Goal: Task Accomplishment & Management: Manage account settings

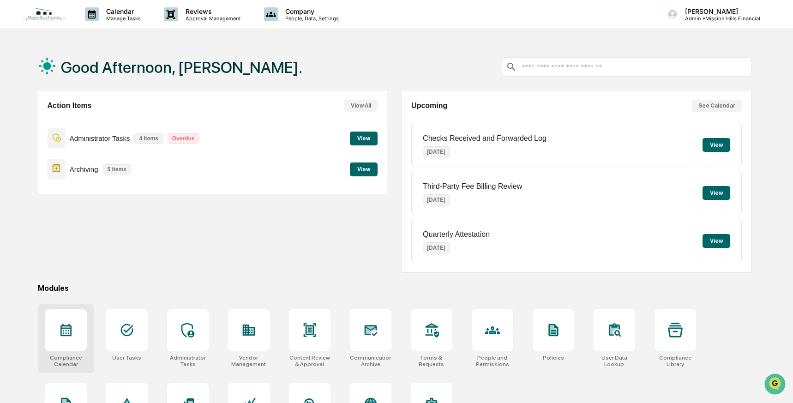
click at [64, 325] on icon at bounding box center [65, 330] width 11 height 12
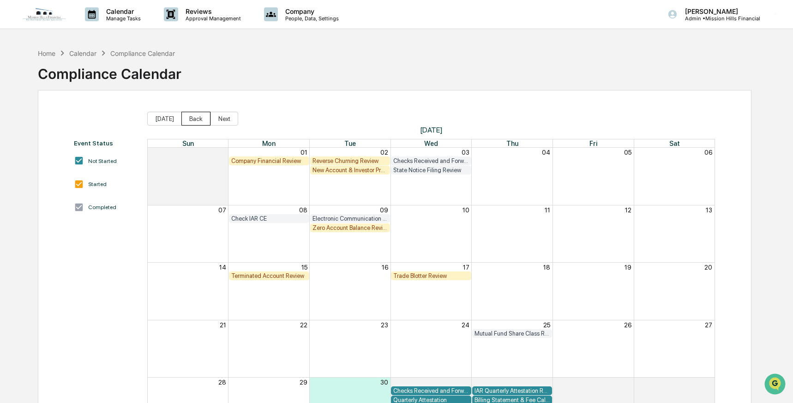
click at [190, 122] on button "Back" at bounding box center [195, 119] width 29 height 14
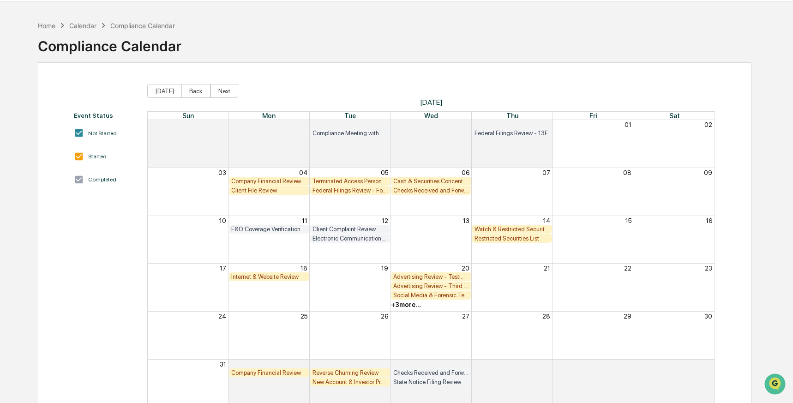
scroll to position [54, 0]
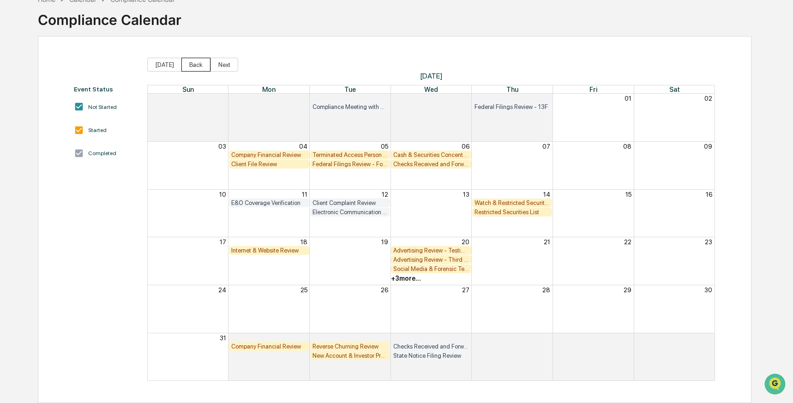
click at [199, 66] on button "Back" at bounding box center [195, 65] width 29 height 14
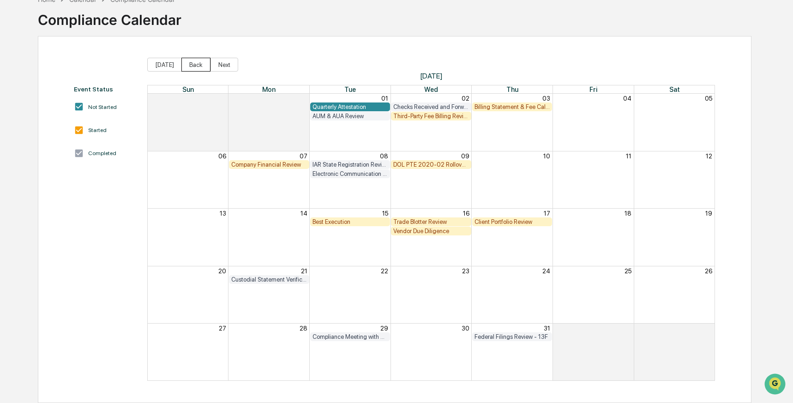
click at [199, 66] on button "Back" at bounding box center [195, 65] width 29 height 14
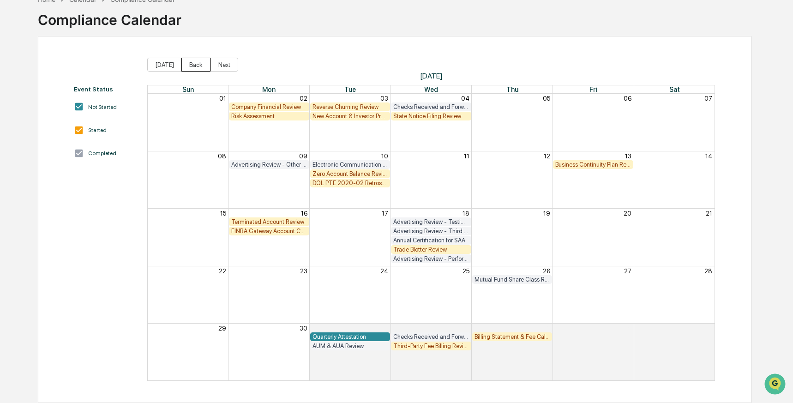
click at [202, 66] on button "Back" at bounding box center [195, 65] width 29 height 14
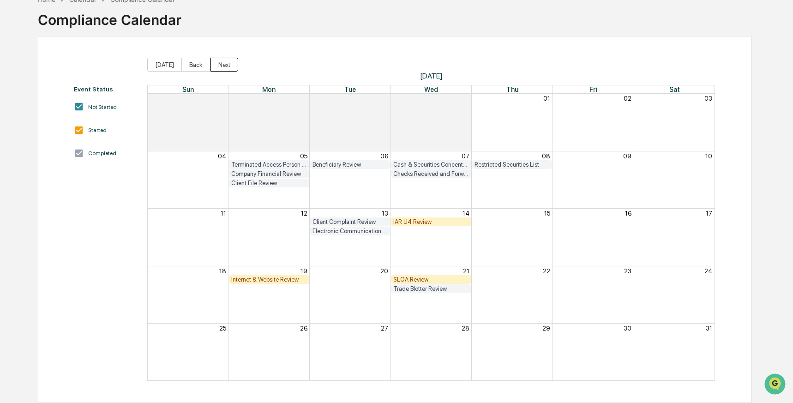
click at [223, 64] on button "Next" at bounding box center [224, 65] width 28 height 14
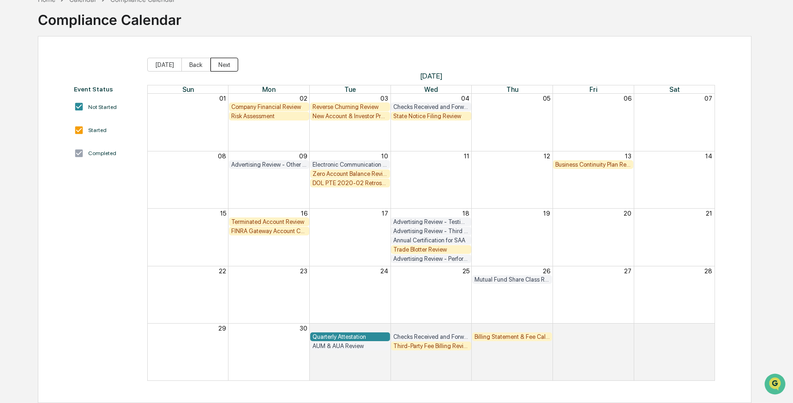
click at [223, 64] on button "Next" at bounding box center [224, 65] width 28 height 14
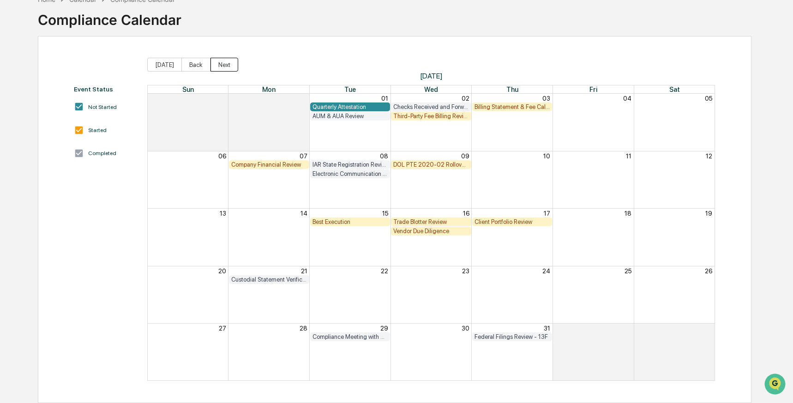
click at [223, 64] on button "Next" at bounding box center [224, 65] width 28 height 14
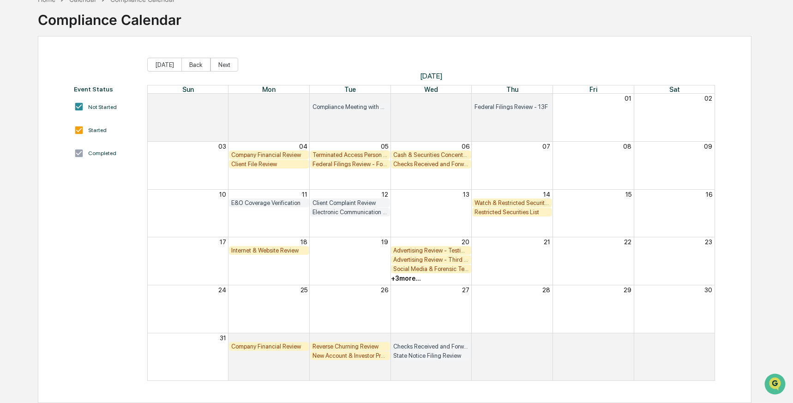
click at [406, 278] on div "+ 3 more..." at bounding box center [406, 278] width 30 height 7
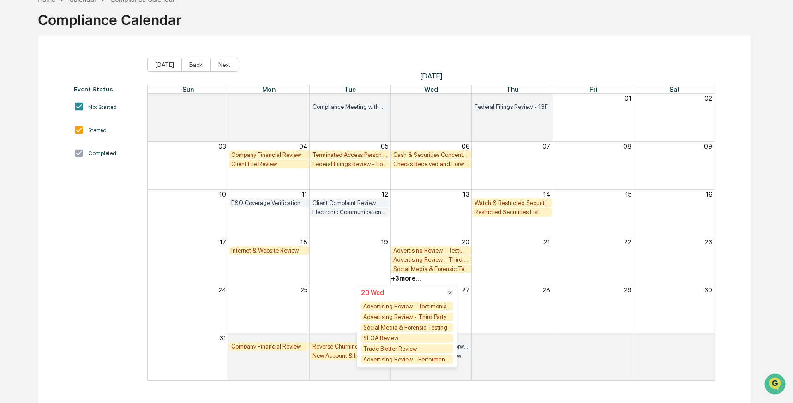
click at [367, 50] on div "Event Status Not Started Started Completed Today Back Next August 2025 Sun Mon …" at bounding box center [395, 219] width 714 height 367
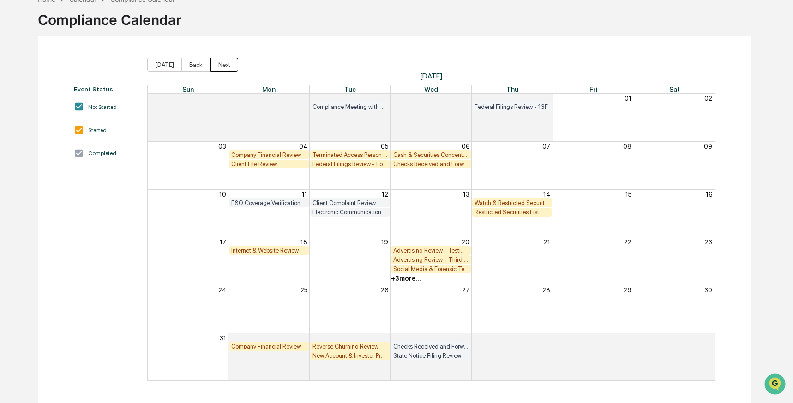
click at [226, 65] on button "Next" at bounding box center [224, 65] width 28 height 14
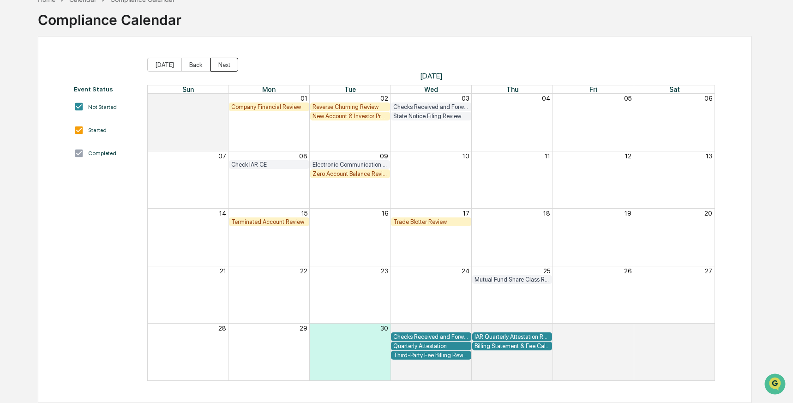
click at [226, 65] on button "Next" at bounding box center [224, 65] width 28 height 14
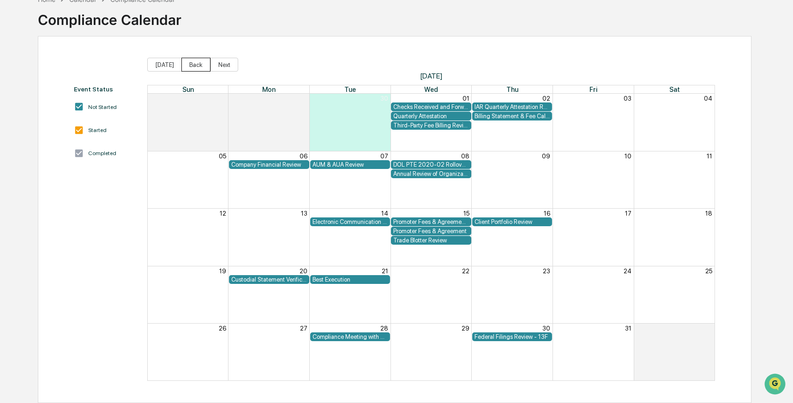
click at [191, 64] on button "Back" at bounding box center [195, 65] width 29 height 14
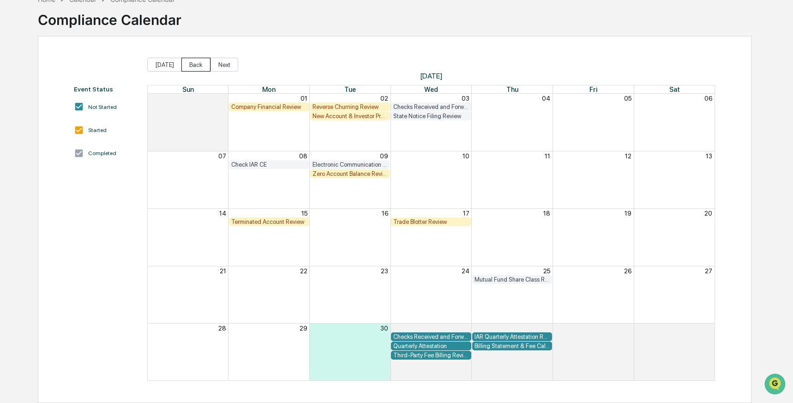
click at [191, 64] on button "Back" at bounding box center [195, 65] width 29 height 14
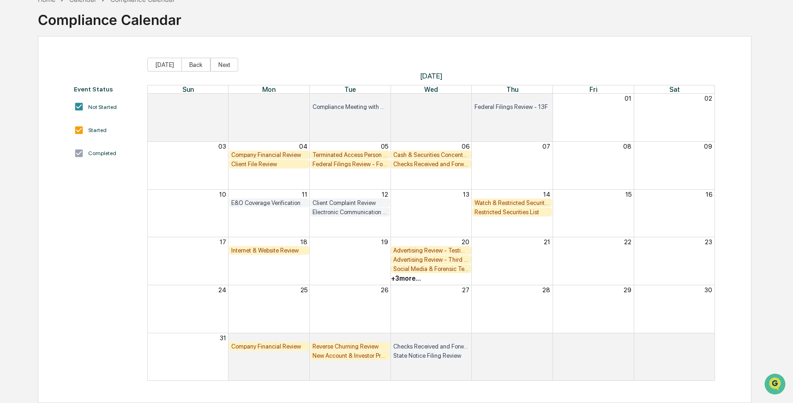
click at [410, 279] on div "+ 3 more..." at bounding box center [406, 278] width 30 height 7
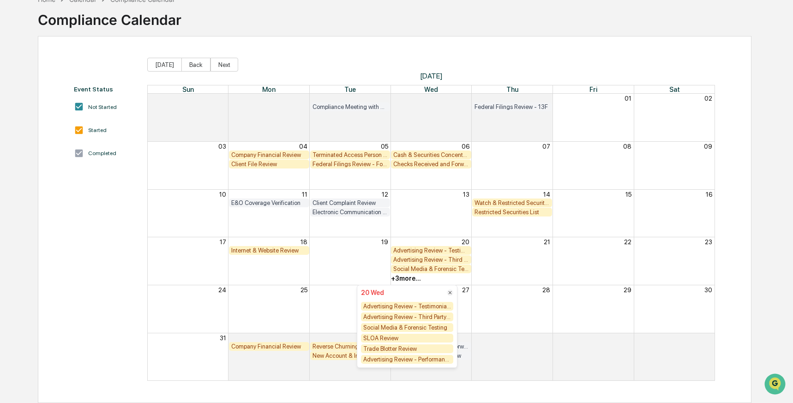
click at [493, 268] on div "Social Media & Forensic Testing" at bounding box center [431, 268] width 567 height 9
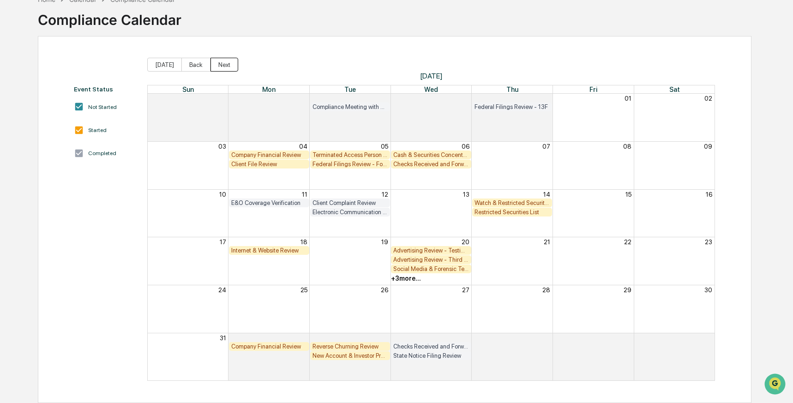
click at [231, 65] on button "Next" at bounding box center [224, 65] width 28 height 14
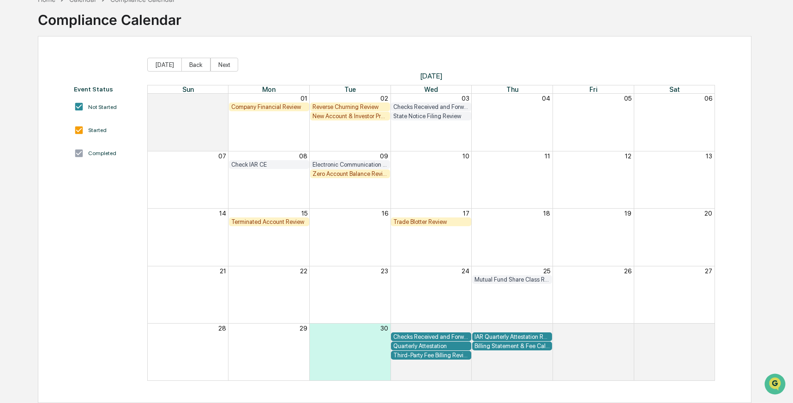
click at [357, 106] on div "Reverse Churning Review" at bounding box center [350, 106] width 76 height 7
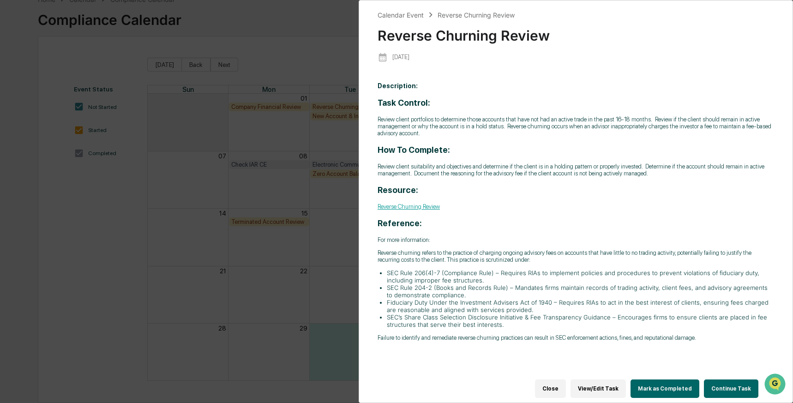
click at [722, 379] on button "Continue Task" at bounding box center [731, 388] width 54 height 18
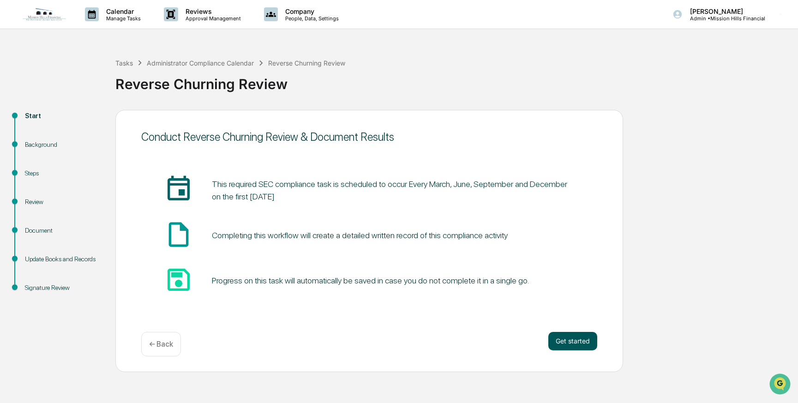
click at [578, 339] on button "Get started" at bounding box center [572, 341] width 49 height 18
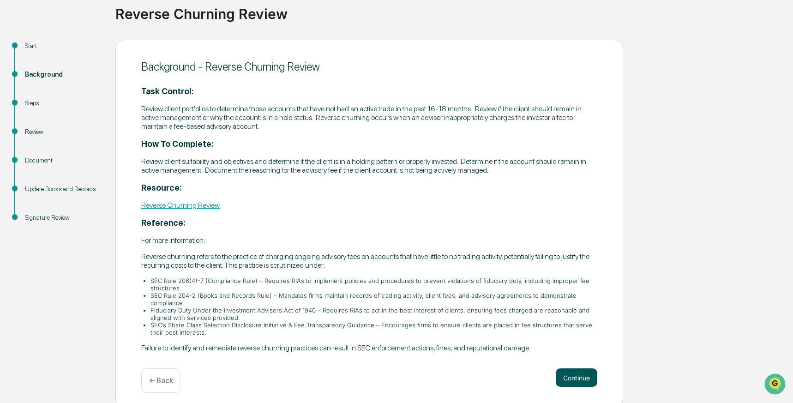
click at [577, 372] on button "Continue" at bounding box center [577, 377] width 42 height 18
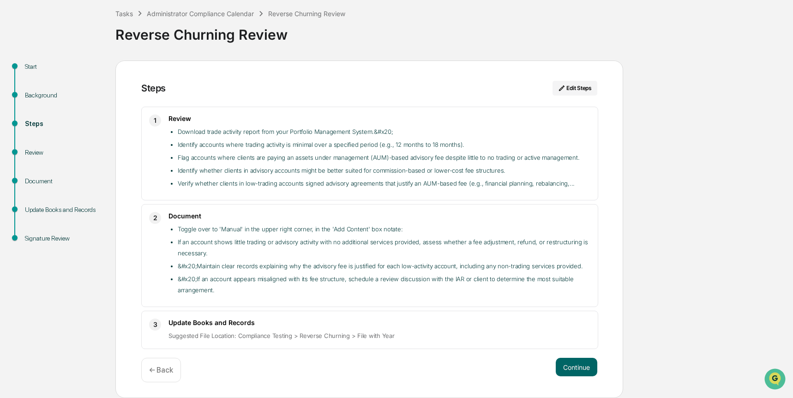
scroll to position [44, 0]
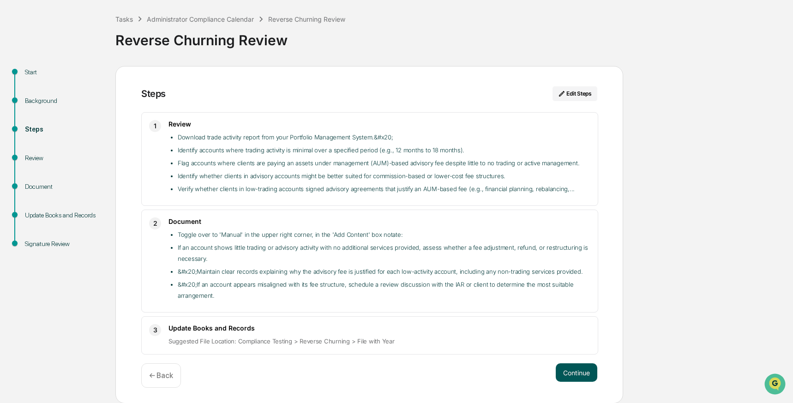
click at [576, 372] on button "Continue" at bounding box center [577, 372] width 42 height 18
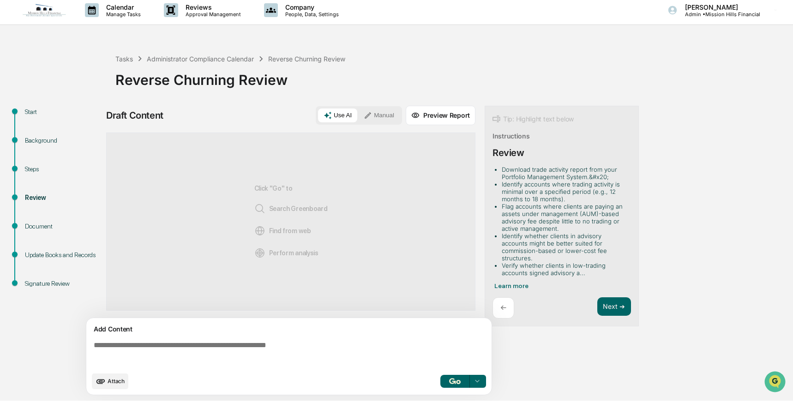
scroll to position [7, 0]
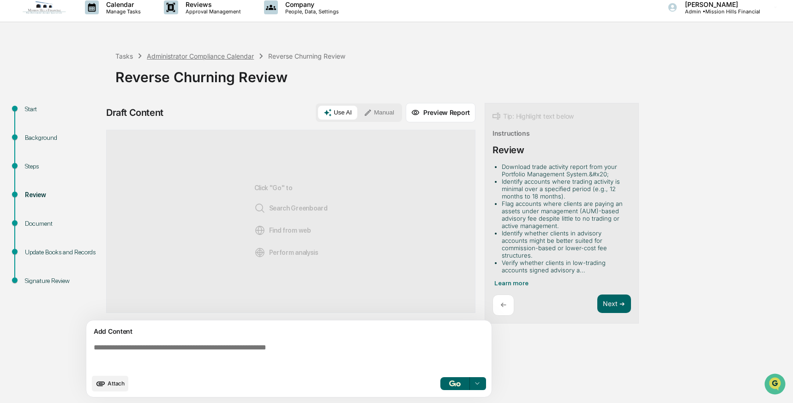
click at [187, 56] on div "Administrator Compliance Calendar" at bounding box center [200, 56] width 107 height 8
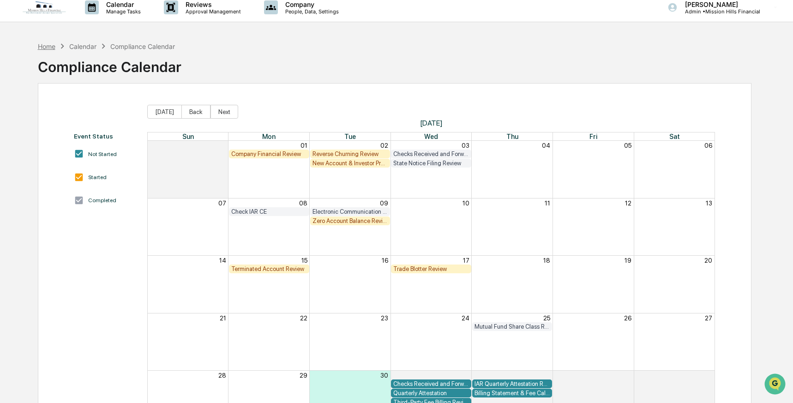
click at [50, 48] on div "Home" at bounding box center [47, 46] width 18 height 8
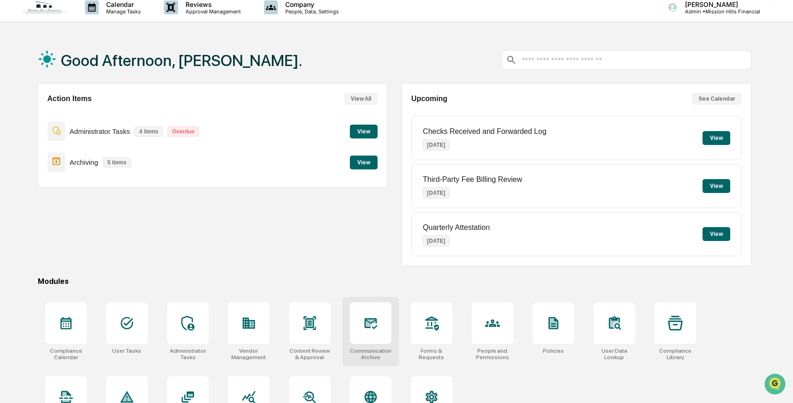
click at [373, 333] on div at bounding box center [371, 323] width 42 height 42
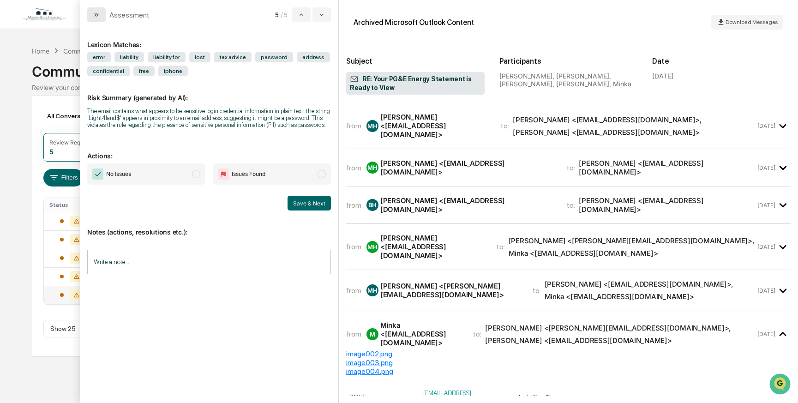
click at [96, 15] on icon "modal" at bounding box center [95, 15] width 2 height 4
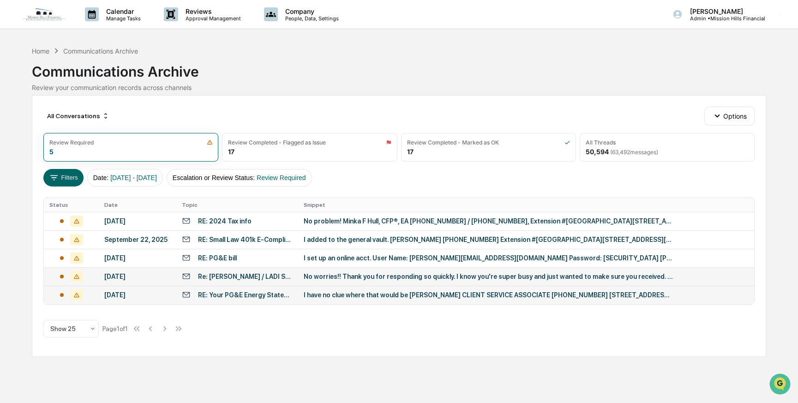
click at [226, 277] on div "Re: Larissa Gabrielson / LADI SKIN SD" at bounding box center [245, 276] width 95 height 7
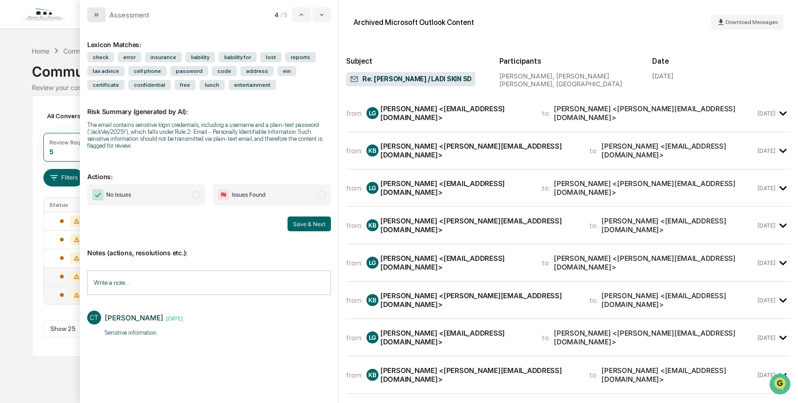
click at [97, 13] on icon "modal" at bounding box center [96, 14] width 7 height 7
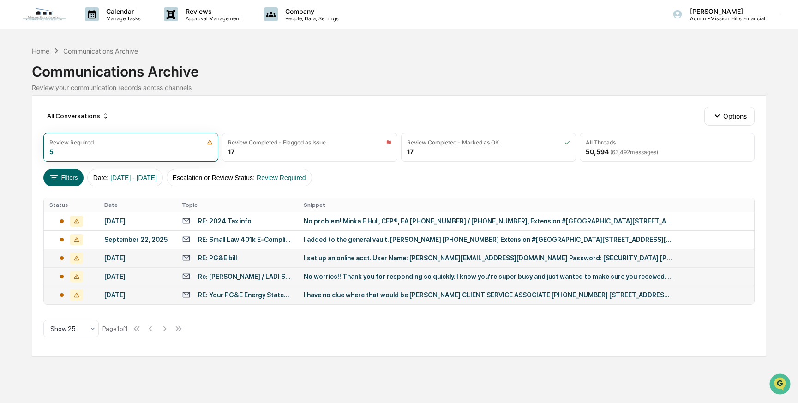
click at [229, 261] on div "RE: PG&E bill" at bounding box center [217, 257] width 39 height 7
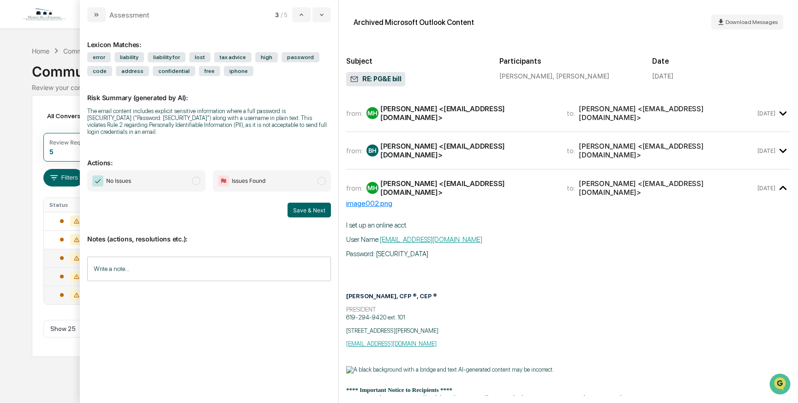
click at [399, 113] on div "Mark Hull <mark@missionhillsfinancial.com>" at bounding box center [468, 113] width 176 height 18
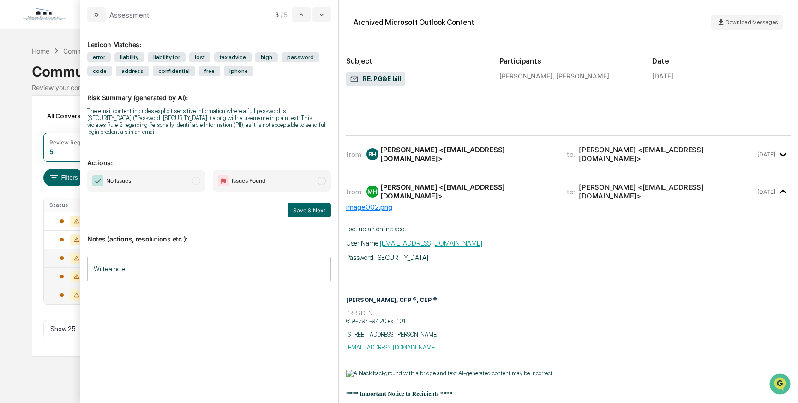
scroll to position [334, 0]
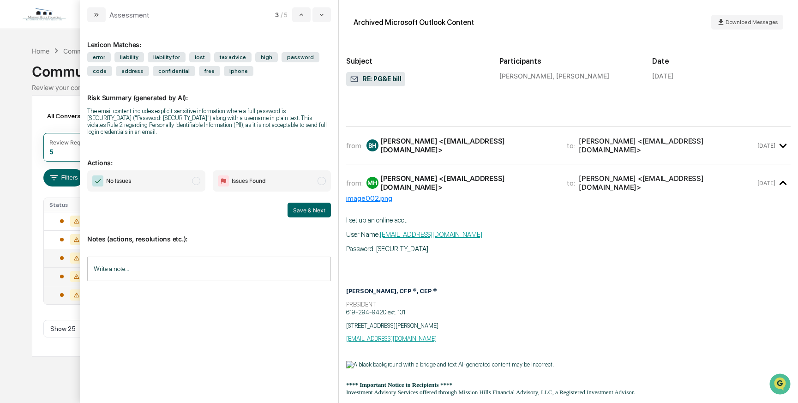
click at [416, 149] on div "Brian Hull <brianhull775@yahoo.com>" at bounding box center [468, 146] width 176 height 18
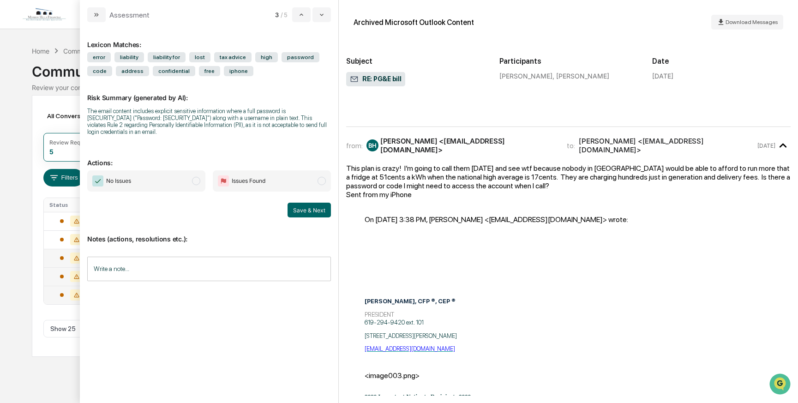
click at [195, 185] on span "modal" at bounding box center [196, 181] width 8 height 8
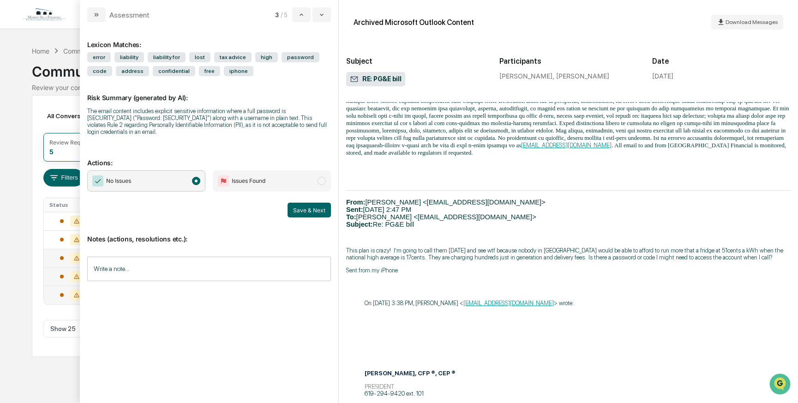
scroll to position [1110, 0]
click at [122, 268] on input "Write a note..." at bounding box center [209, 269] width 244 height 24
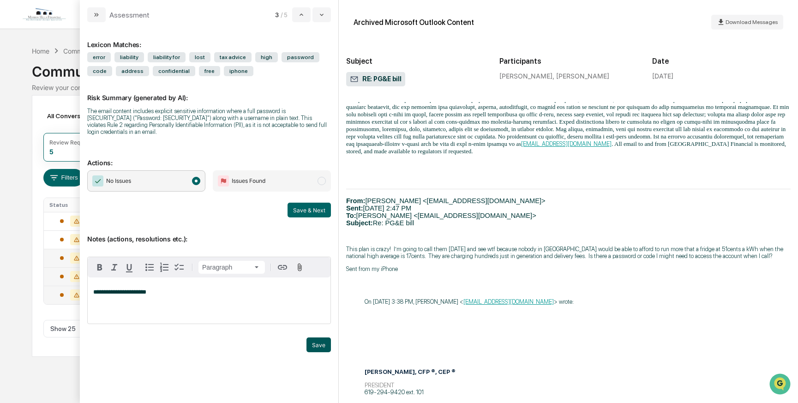
click at [321, 348] on button "Save" at bounding box center [318, 344] width 24 height 15
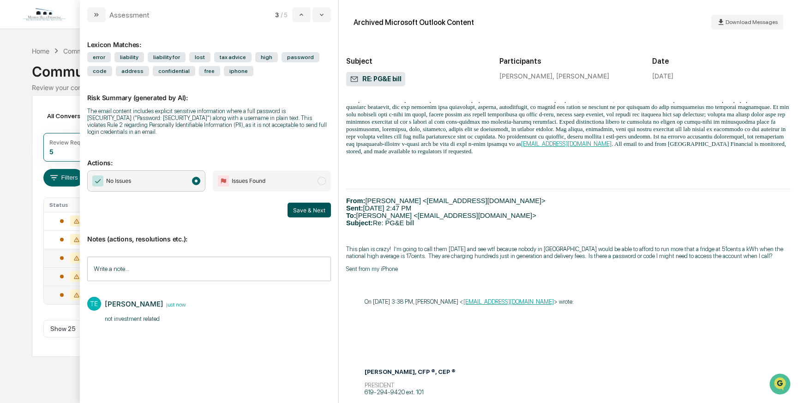
click at [308, 214] on button "Save & Next" at bounding box center [309, 210] width 43 height 15
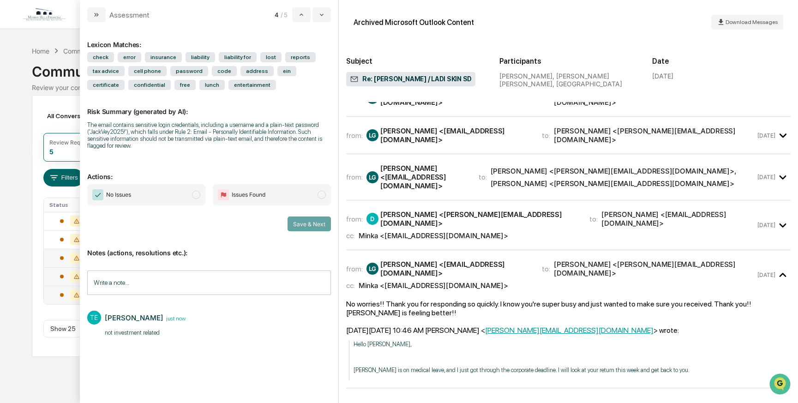
scroll to position [611, 0]
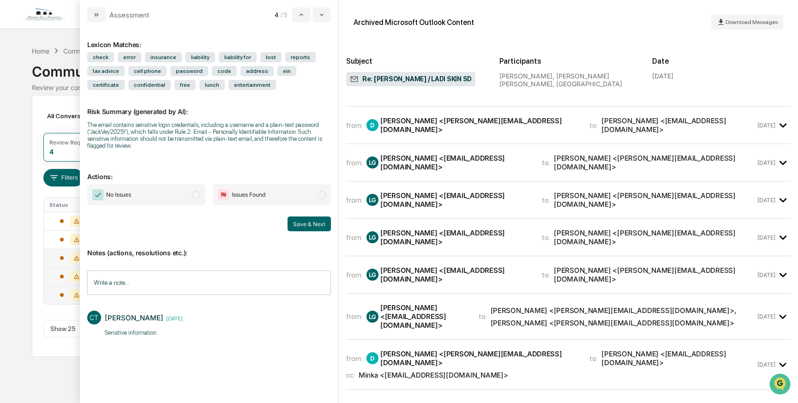
click at [423, 154] on div "Larissa Gabrielson <larissaurban1@gmail.com>" at bounding box center [455, 163] width 150 height 18
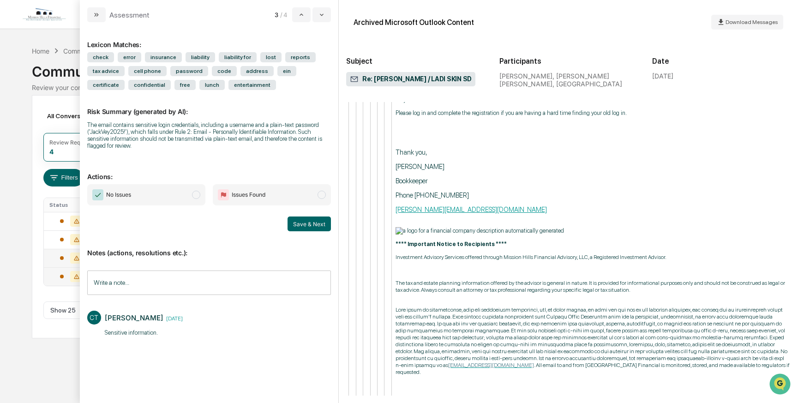
scroll to position [3240, 0]
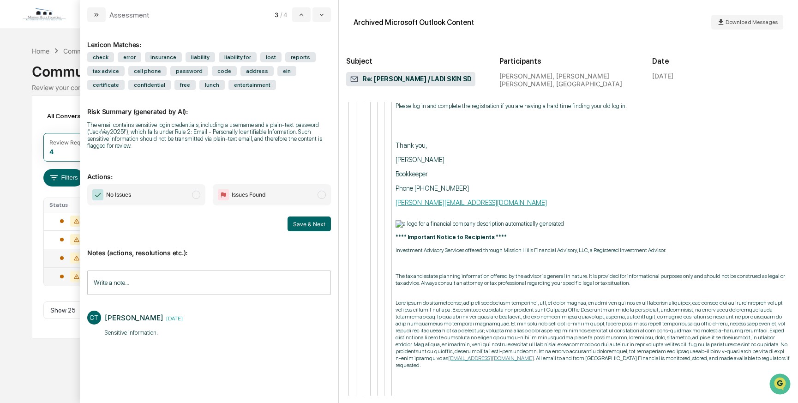
click at [198, 198] on span "modal" at bounding box center [196, 195] width 8 height 8
click at [322, 199] on span "modal" at bounding box center [322, 195] width 8 height 8
click at [100, 287] on input "Write a note..." at bounding box center [209, 282] width 244 height 24
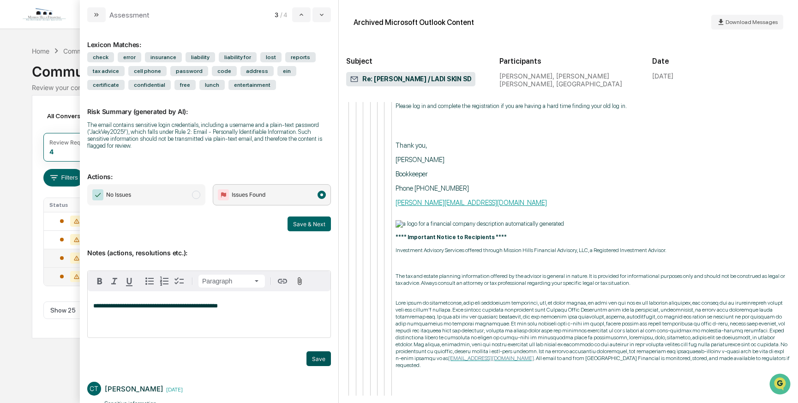
click at [310, 361] on button "Save" at bounding box center [318, 358] width 24 height 15
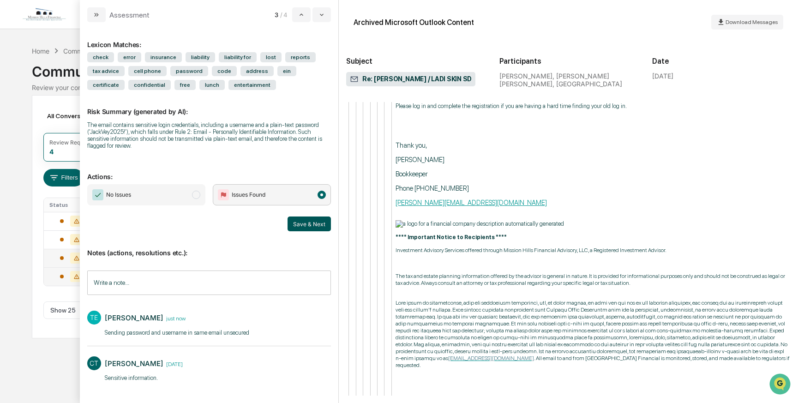
click at [300, 224] on button "Save & Next" at bounding box center [309, 223] width 43 height 15
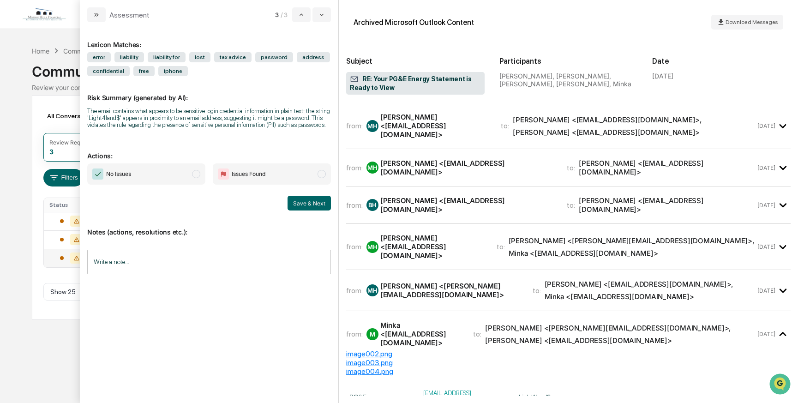
click at [408, 127] on div "Minka Francis Hull <minkafrancis@hotmail.com>" at bounding box center [435, 126] width 110 height 26
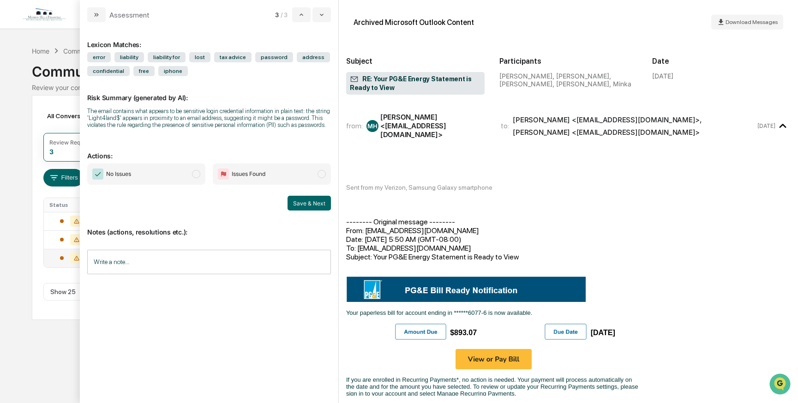
click at [198, 329] on div "Lexicon Matches: error liability liability for lost tax advice password address…" at bounding box center [209, 209] width 244 height 359
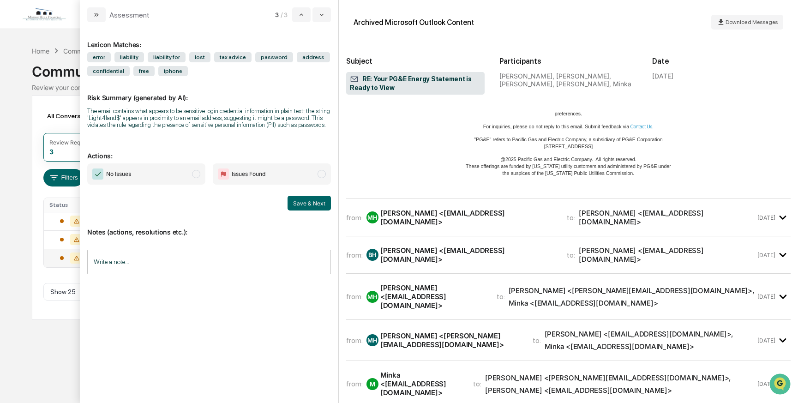
scroll to position [462, 0]
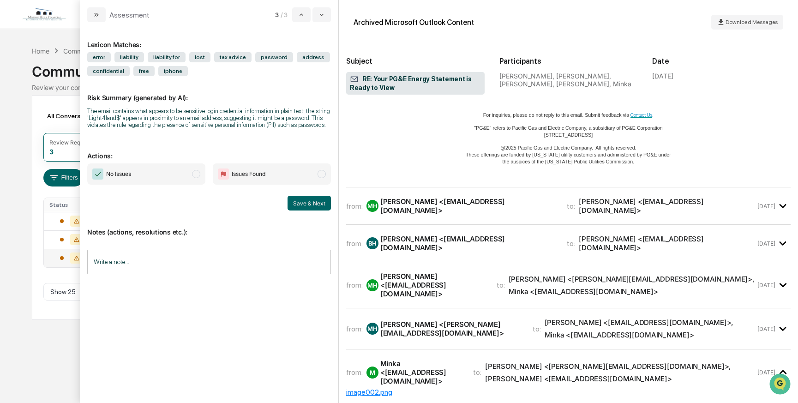
click at [502, 239] on div "Brian Hull <brianhull775@yahoo.com>" at bounding box center [468, 243] width 176 height 18
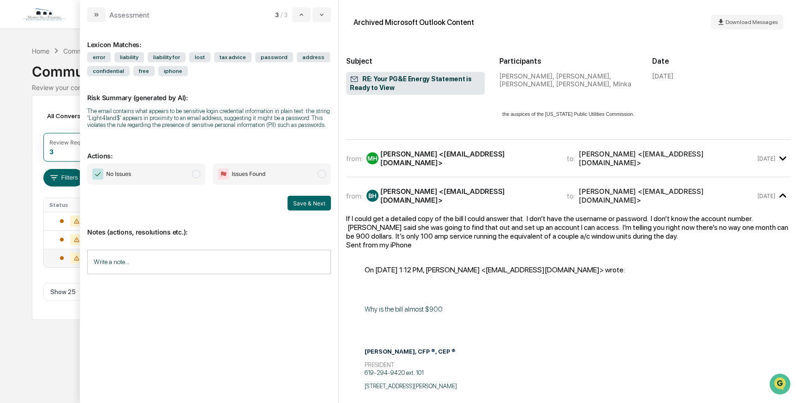
scroll to position [510, 0]
click at [494, 151] on div "Mark Hull <mark@missionhillsfinancial.com>" at bounding box center [468, 158] width 176 height 18
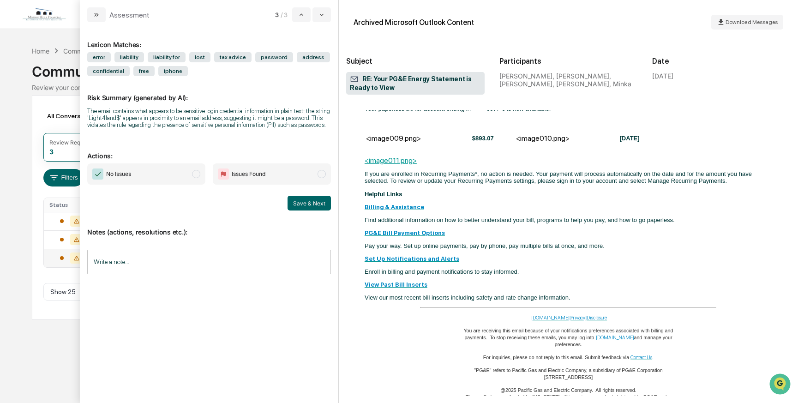
scroll to position [2248, 0]
click at [195, 178] on span "modal" at bounding box center [196, 174] width 8 height 8
click at [308, 210] on button "Save & Next" at bounding box center [309, 203] width 43 height 15
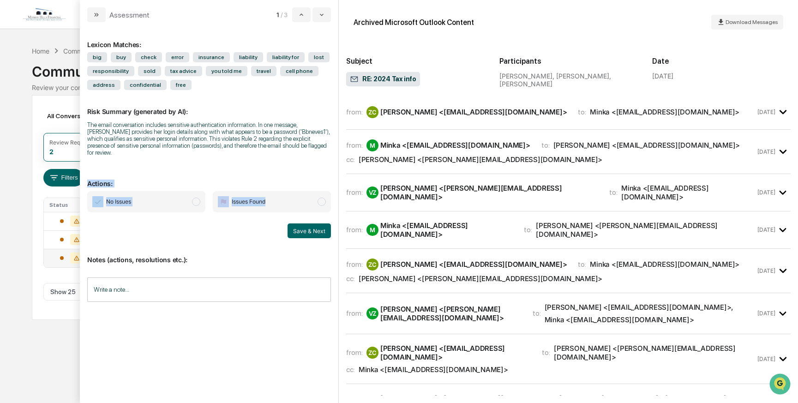
drag, startPoint x: 308, startPoint y: 211, endPoint x: 182, endPoint y: 168, distance: 133.5
click at [182, 168] on div "Lexicon Matches: big buy check error insurance liability liability for lost res…" at bounding box center [209, 209] width 244 height 359
click at [443, 114] on div "Zoe Crenshaw <crenshawzoe@gmail.com>" at bounding box center [473, 112] width 187 height 9
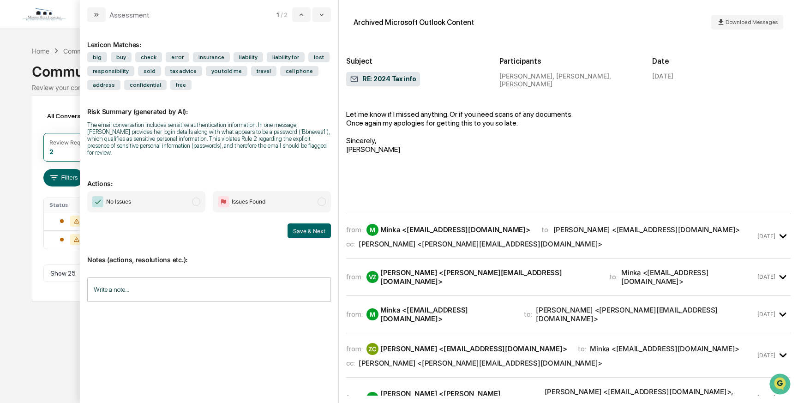
scroll to position [451, 0]
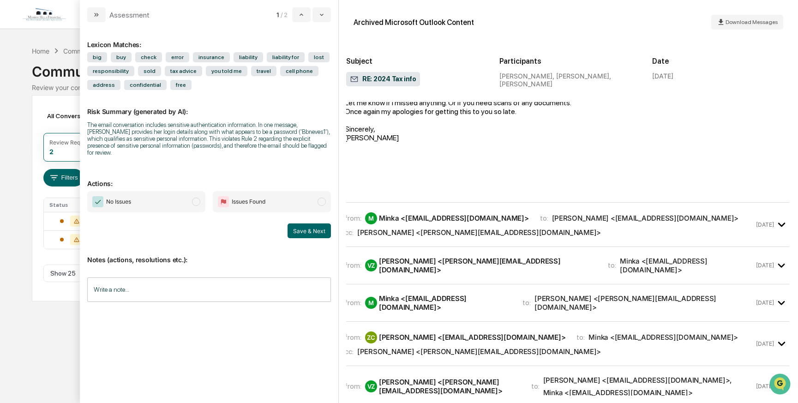
click at [443, 212] on div "from: M Minka <Minka@missionhillsfinancial.com> to: Zoe Crenshaw <crenshawzoe@g…" at bounding box center [550, 224] width 410 height 24
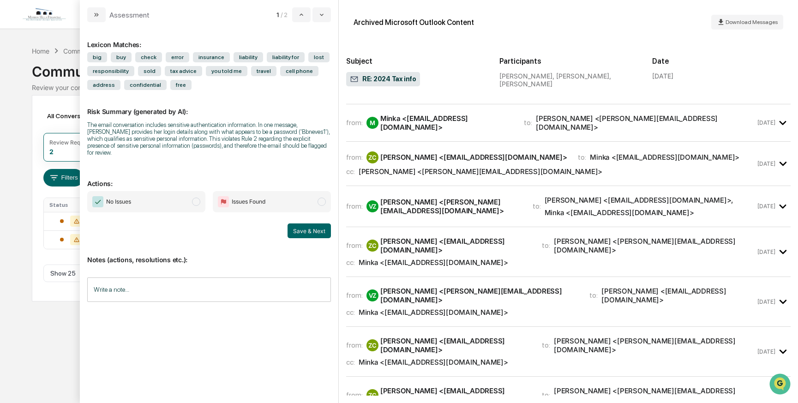
scroll to position [1742, 0]
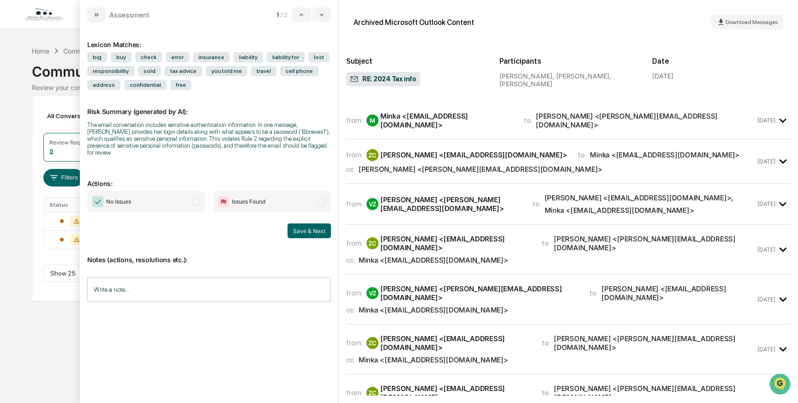
click at [447, 151] on div "from: ZC Zoe Crenshaw <crenshawzoe@gmail.com> to: Minka <Minka@missionhillsfina…" at bounding box center [568, 161] width 444 height 29
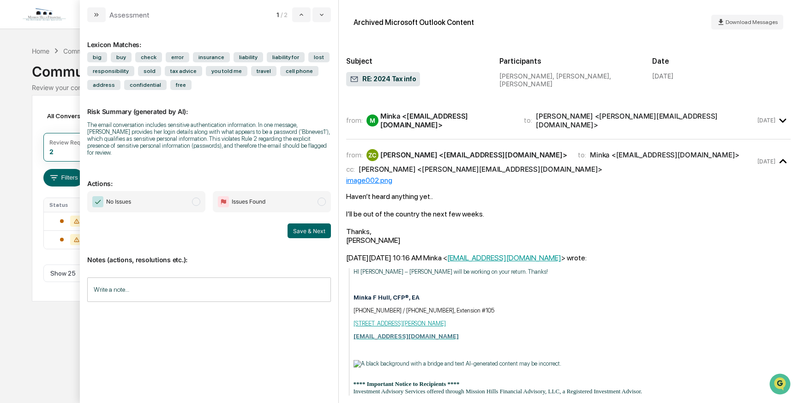
click at [445, 159] on div "Zoe Crenshaw <crenshawzoe@gmail.com>" at bounding box center [473, 154] width 187 height 9
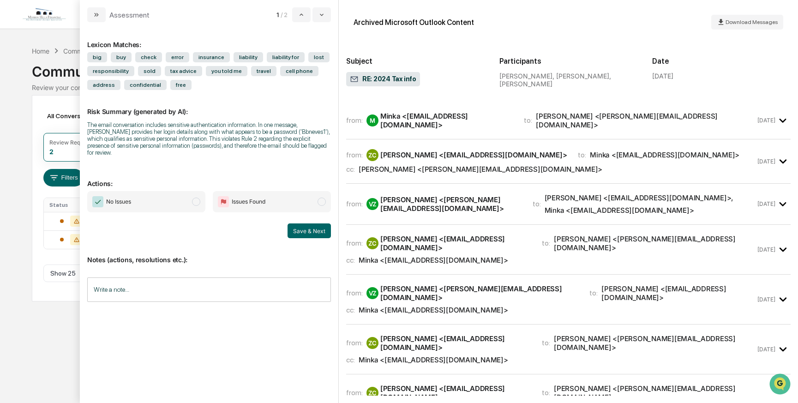
click at [445, 159] on div "Zoe Crenshaw <crenshawzoe@gmail.com>" at bounding box center [473, 154] width 187 height 9
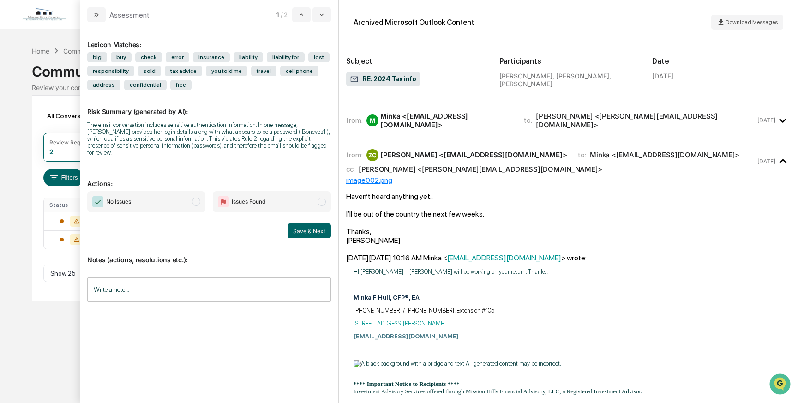
click at [443, 126] on div "Minka <Minka@missionhillsfinancial.com>" at bounding box center [446, 121] width 132 height 18
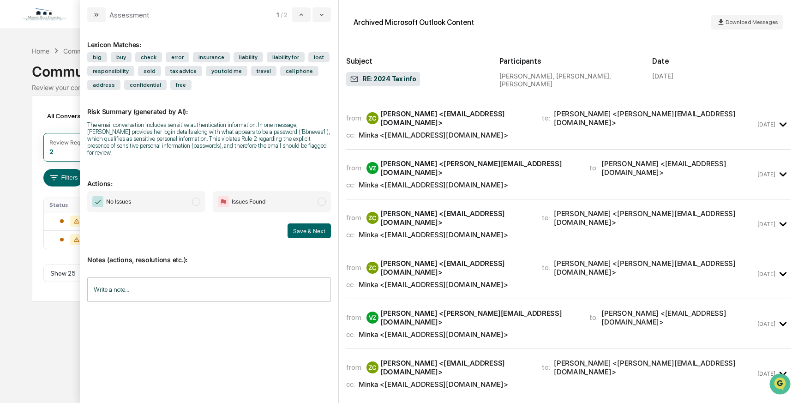
scroll to position [4897, 0]
click at [459, 141] on div "from: ZC Zoe Crenshaw <crenshawzoe@gmail.com> to: Veronica Zendejas <Veronica@m…" at bounding box center [568, 124] width 444 height 35
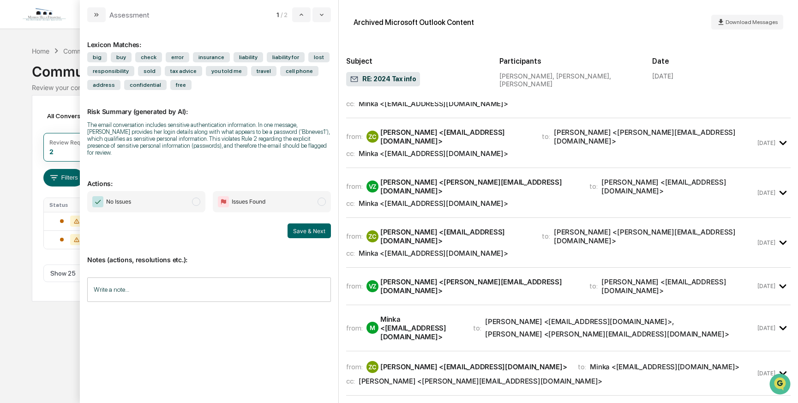
scroll to position [6692, 0]
click at [483, 58] on div "Minka <Minka@missionhillsfinancial.com>" at bounding box center [434, 53] width 150 height 9
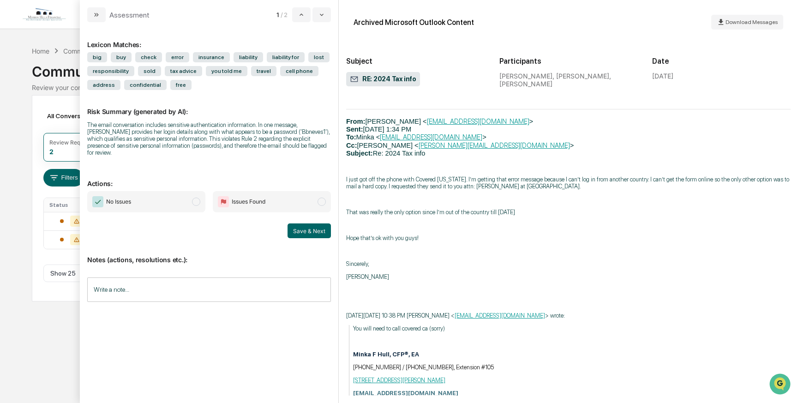
scroll to position [10358, 0]
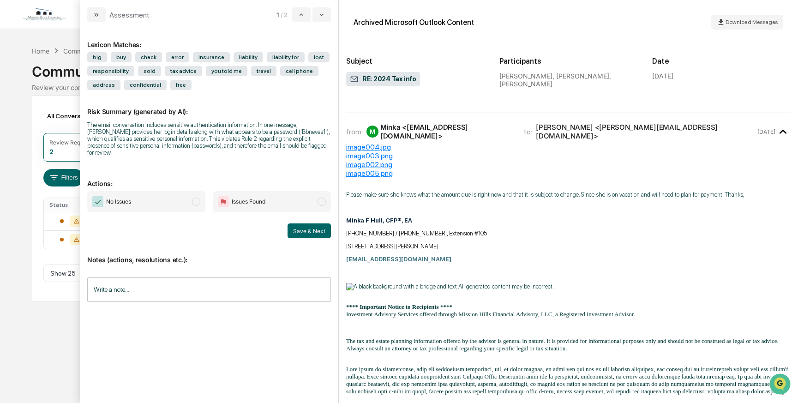
click at [460, 103] on div "Veronica Zendejas <Veronica@missionhillsfinancial.com>" at bounding box center [489, 94] width 218 height 18
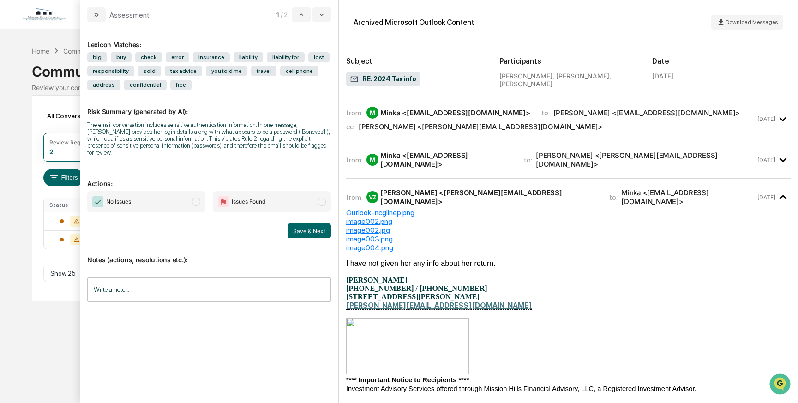
scroll to position [9188, 0]
click at [451, 87] on div "Veronica Zendejas <Veronica@missionhillsfinancial.com>" at bounding box center [481, 82] width 244 height 9
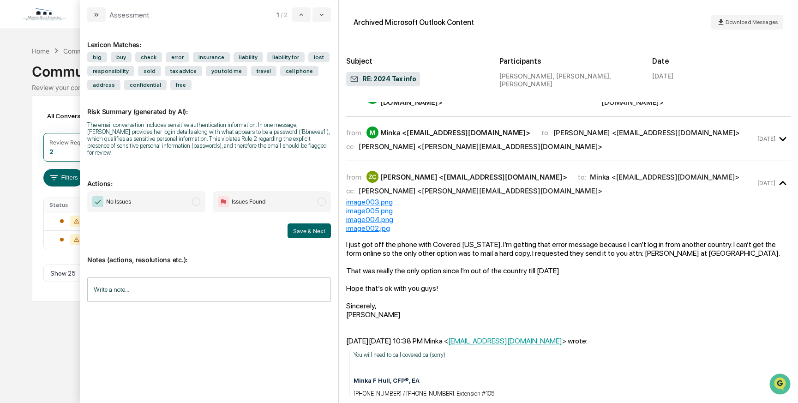
scroll to position [9079, 0]
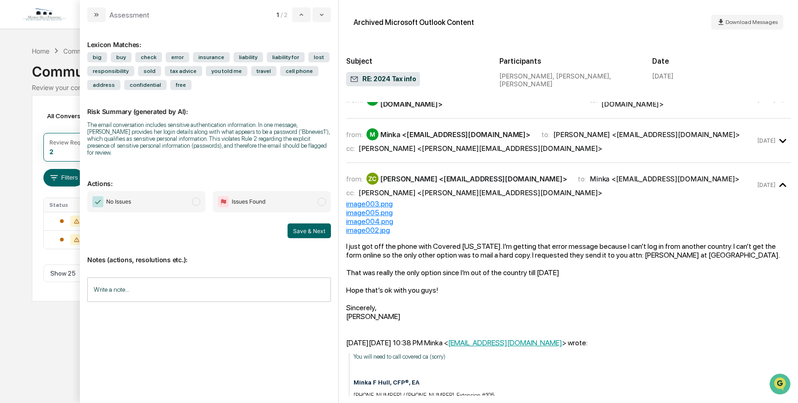
click at [433, 153] on div "Veronica Zendejas <Veronica@missionhillsfinancial.com>" at bounding box center [481, 148] width 244 height 9
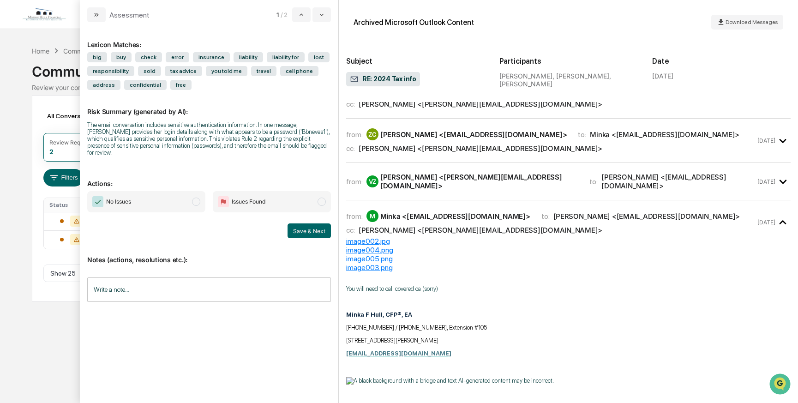
click at [468, 153] on div "Veronica Zendejas <Veronica@missionhillsfinancial.com>" at bounding box center [481, 148] width 244 height 9
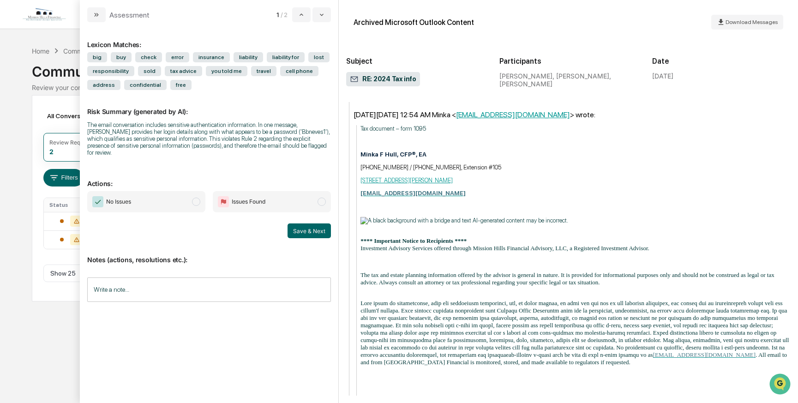
scroll to position [9242, 0]
click at [197, 206] on span "modal" at bounding box center [196, 202] width 8 height 8
click at [125, 294] on input "Write a note..." at bounding box center [209, 289] width 244 height 24
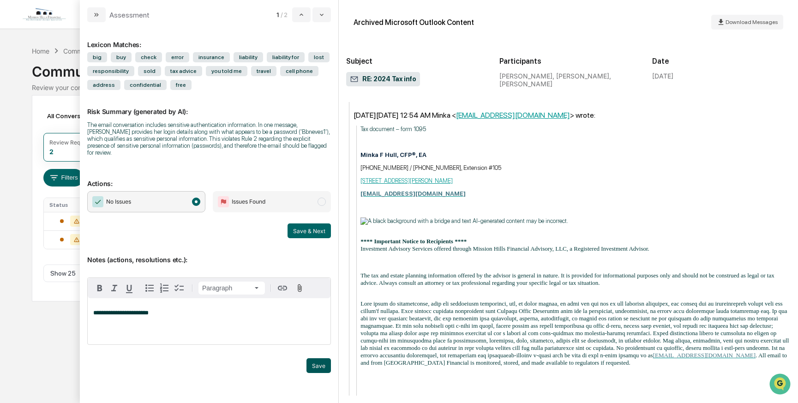
click at [317, 368] on button "Save" at bounding box center [318, 365] width 24 height 15
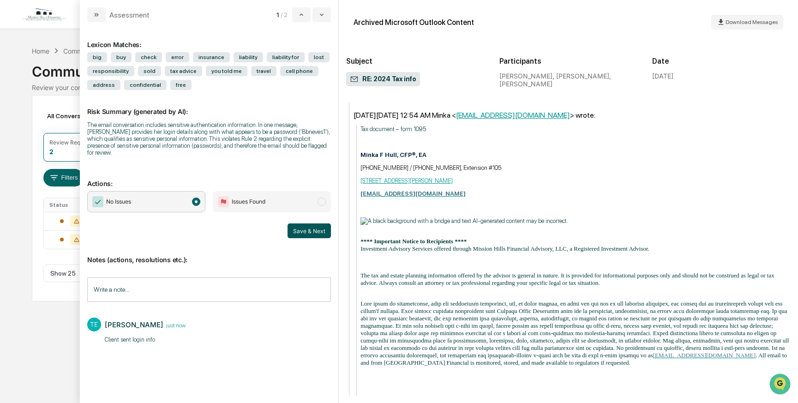
click at [303, 234] on button "Save & Next" at bounding box center [309, 230] width 43 height 15
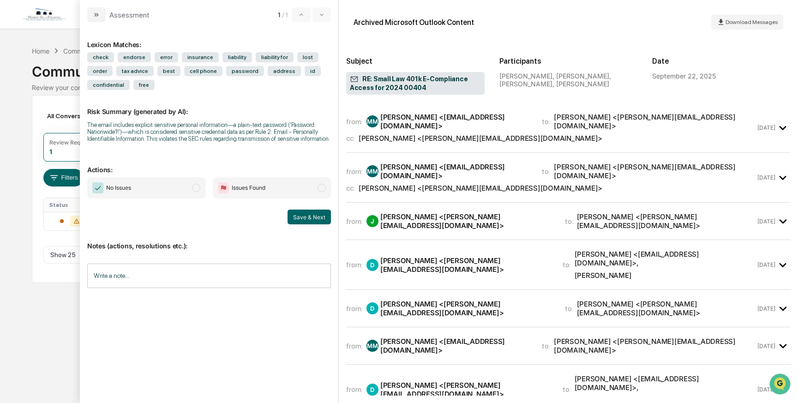
click at [401, 337] on div "McCollister, Mindy <MCCOLLM@nationwide.com>" at bounding box center [455, 346] width 150 height 18
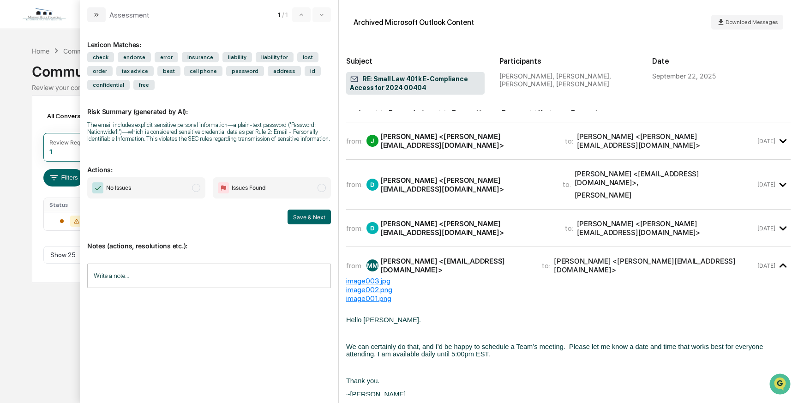
scroll to position [97, 0]
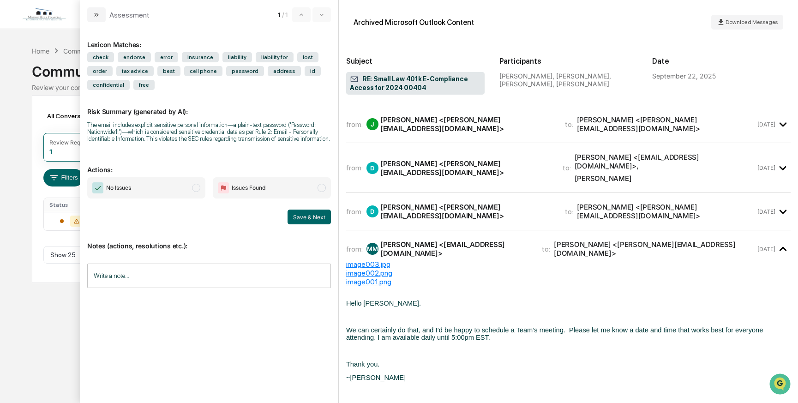
click at [417, 203] on div "Darline <darline@missionhillsfinancial.com>" at bounding box center [467, 212] width 174 height 18
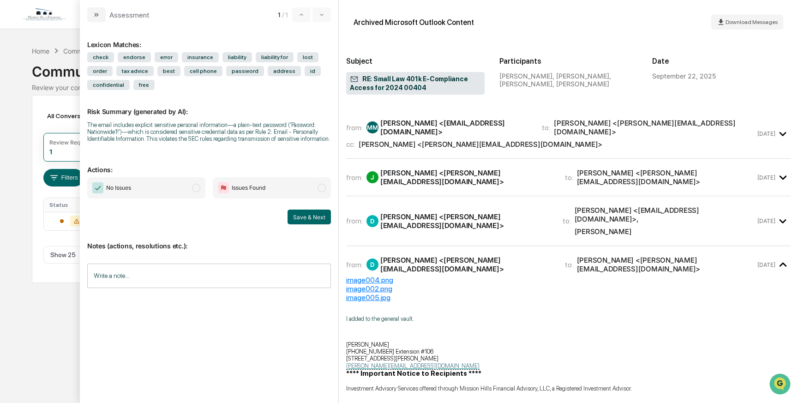
scroll to position [22, 0]
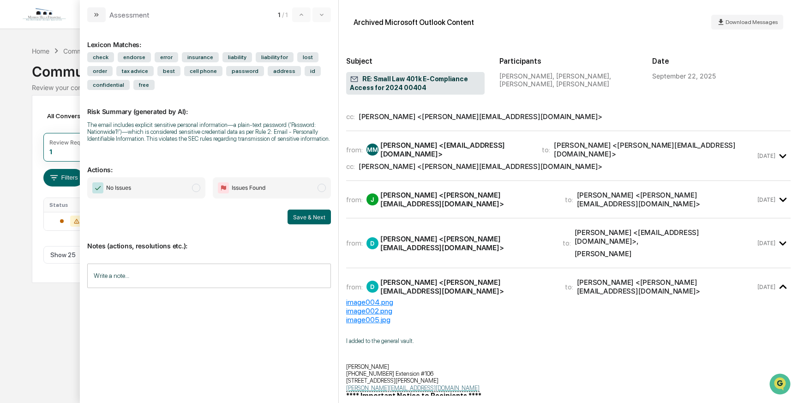
click at [425, 234] on div "Darline <darline@missionhillsfinancial.com>" at bounding box center [465, 243] width 171 height 18
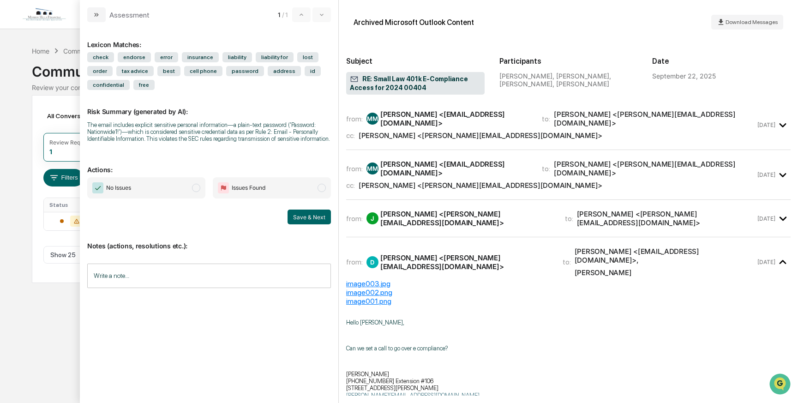
scroll to position [0, 0]
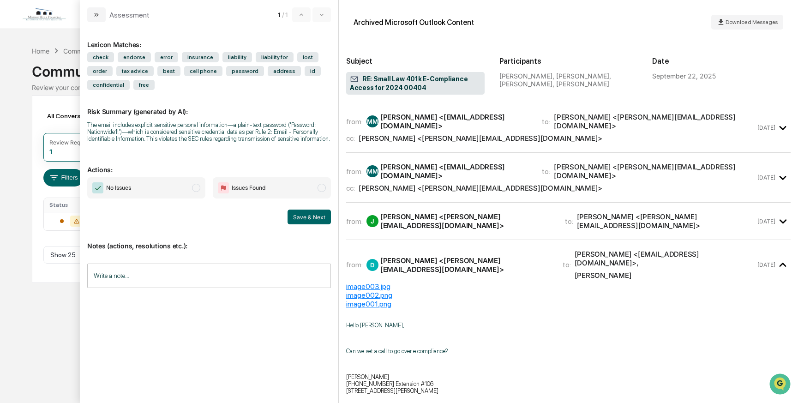
click at [424, 212] on div "Jason <Jason@missionhillsfinancial.com>" at bounding box center [467, 221] width 174 height 18
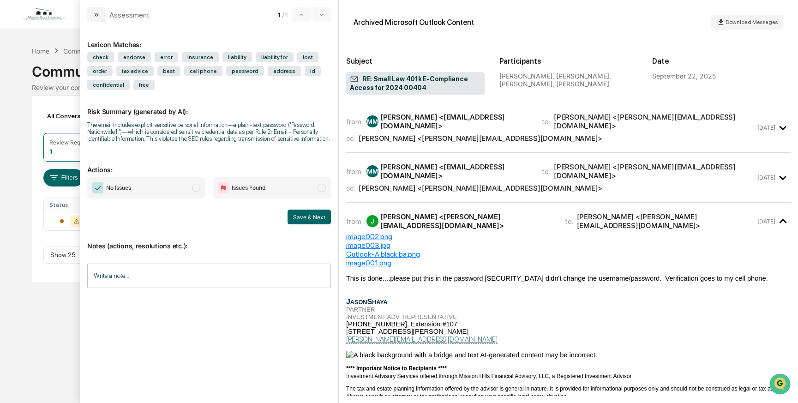
click at [426, 184] on div "Darline <darline@missionhillsfinancial.com>" at bounding box center [481, 188] width 244 height 9
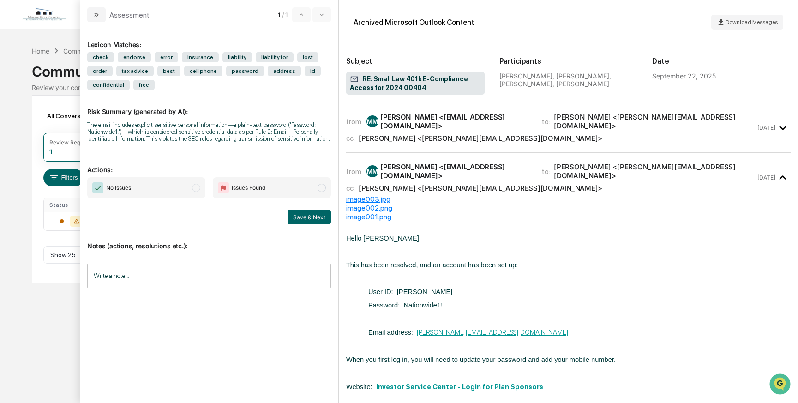
click at [195, 192] on span "modal" at bounding box center [196, 188] width 8 height 8
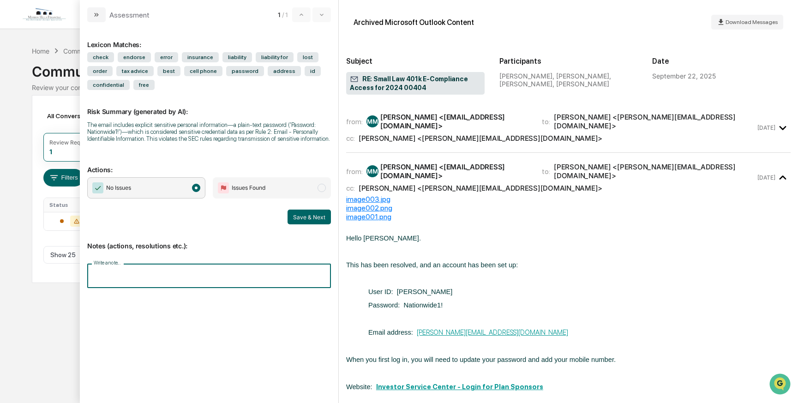
click at [104, 282] on div "Write a note... Write a note..." at bounding box center [209, 276] width 244 height 24
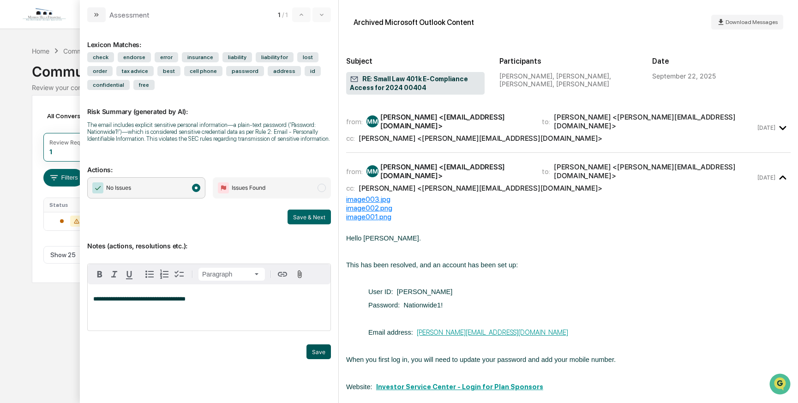
click at [314, 359] on button "Save" at bounding box center [318, 351] width 24 height 15
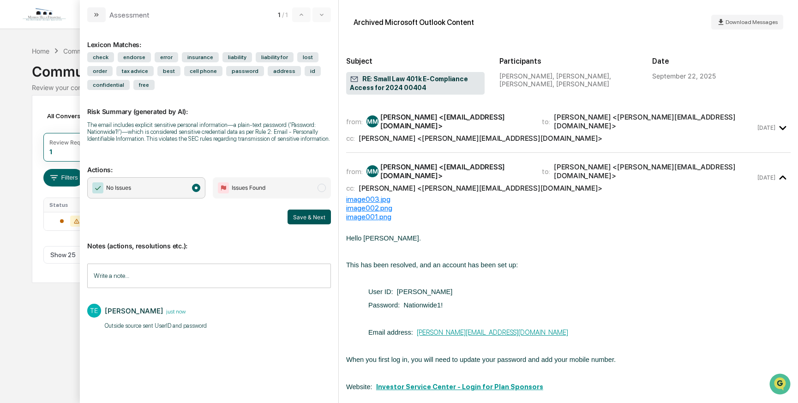
click at [294, 224] on button "Save & Next" at bounding box center [309, 217] width 43 height 15
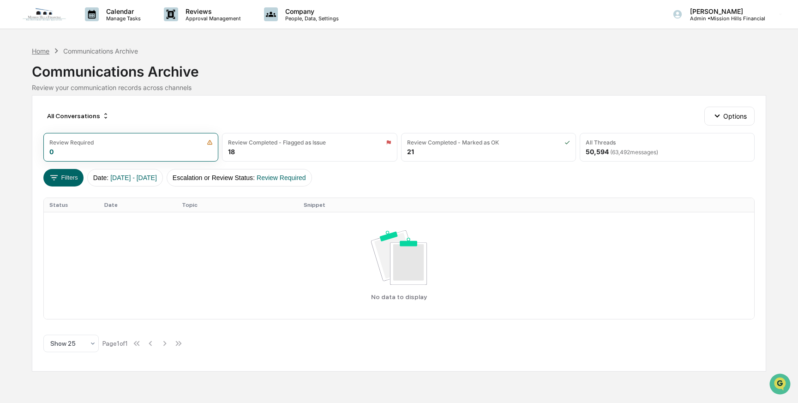
click at [39, 52] on div "Home" at bounding box center [41, 51] width 18 height 8
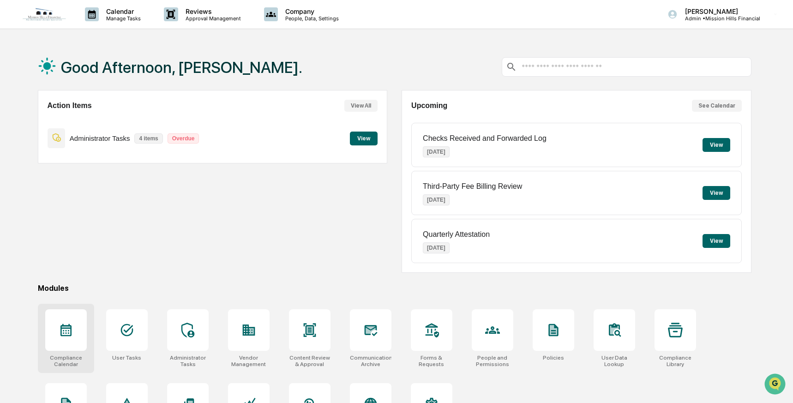
click at [70, 328] on icon at bounding box center [65, 330] width 11 height 12
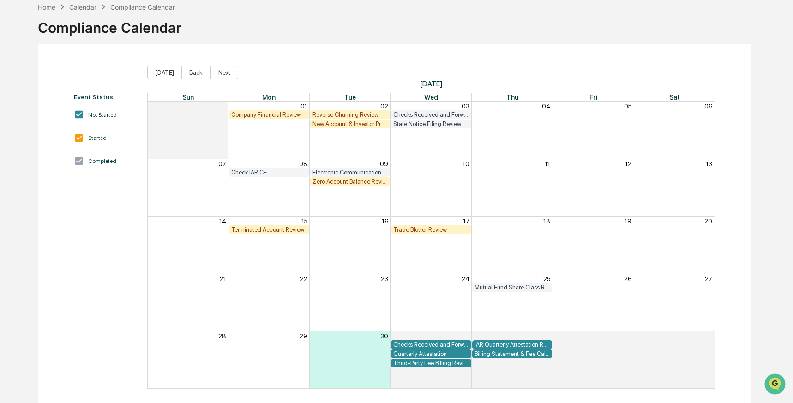
scroll to position [47, 0]
click at [42, 7] on div "Home" at bounding box center [47, 7] width 18 height 8
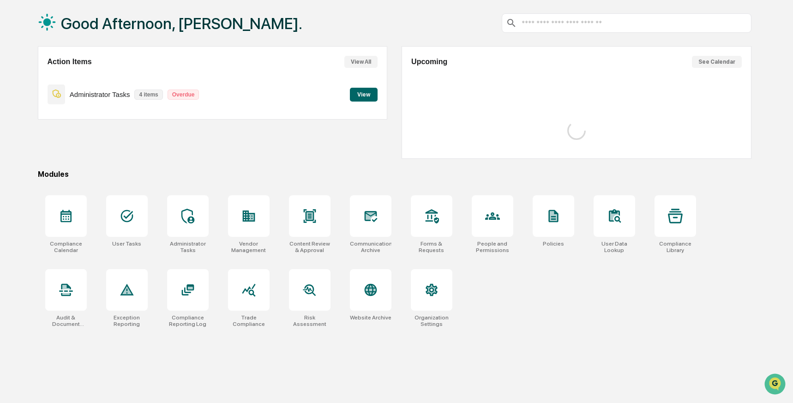
scroll to position [46, 0]
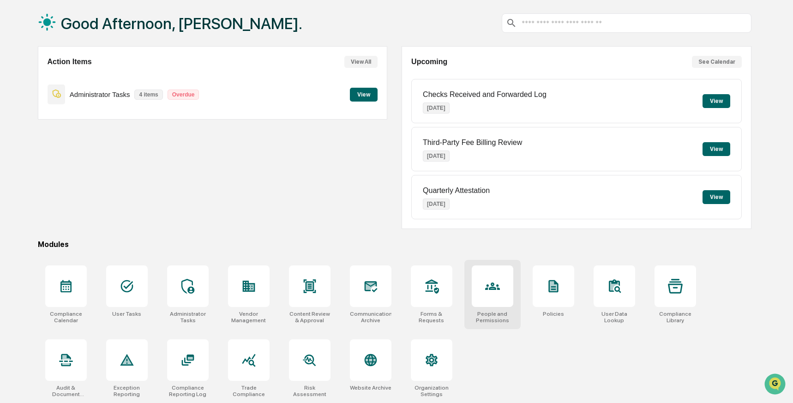
click at [499, 296] on div at bounding box center [493, 286] width 42 height 42
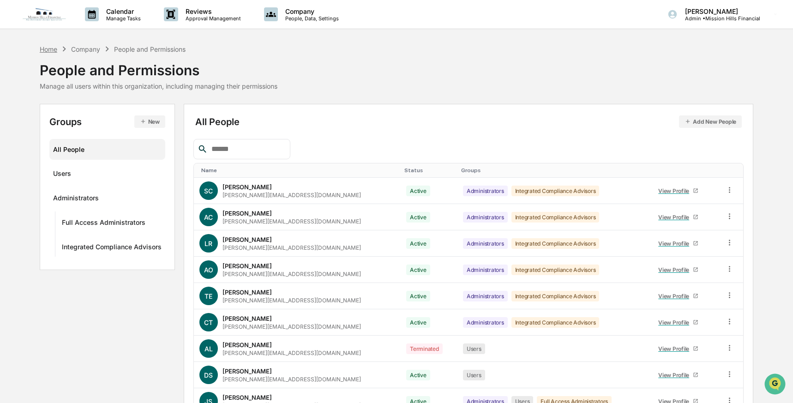
click at [48, 48] on div "Home" at bounding box center [49, 49] width 18 height 8
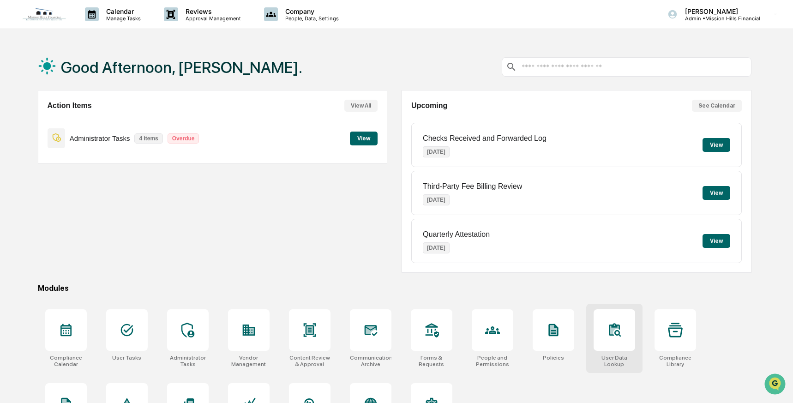
click at [618, 341] on div at bounding box center [615, 330] width 42 height 42
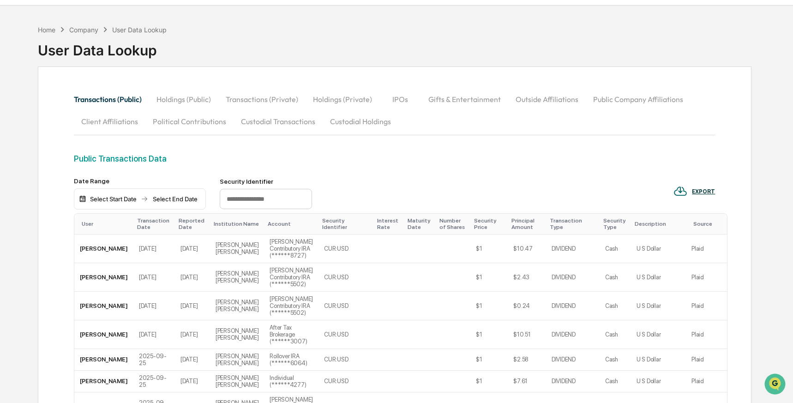
scroll to position [34, 0]
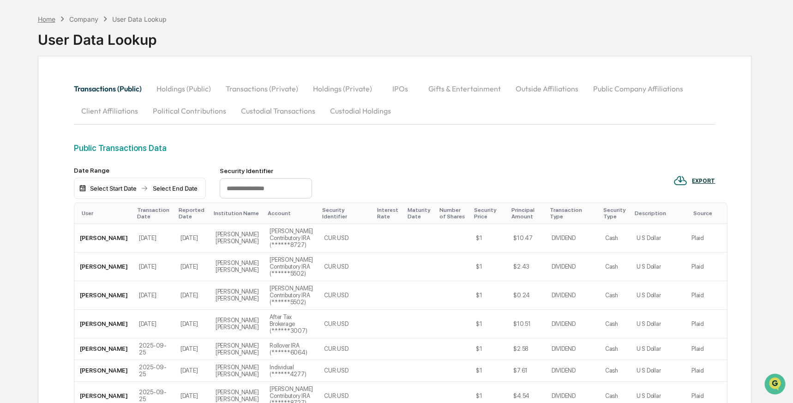
click at [47, 22] on div "Home" at bounding box center [47, 19] width 18 height 8
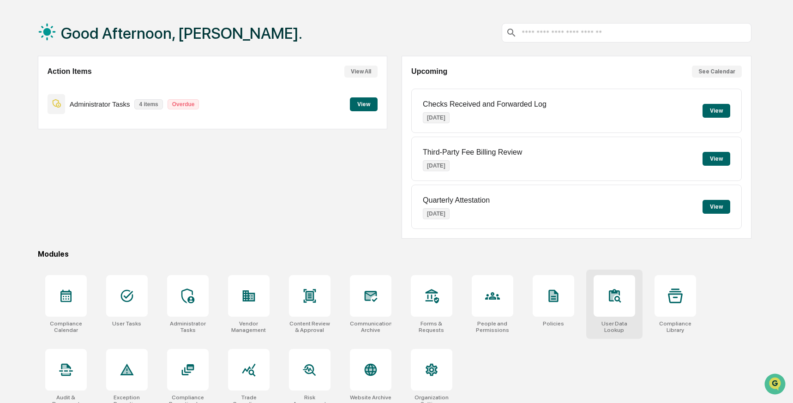
scroll to position [46, 0]
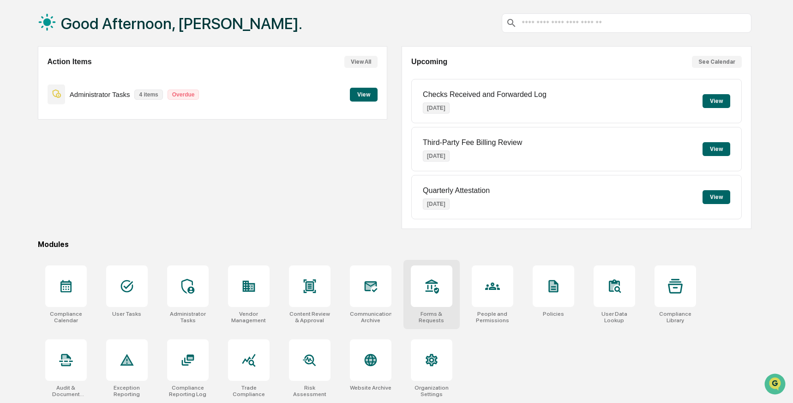
click at [433, 290] on icon at bounding box center [431, 286] width 15 height 15
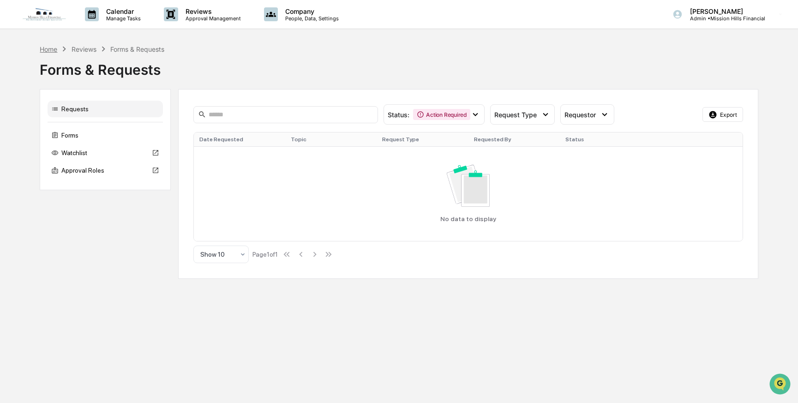
click at [44, 46] on div "Home" at bounding box center [49, 49] width 18 height 8
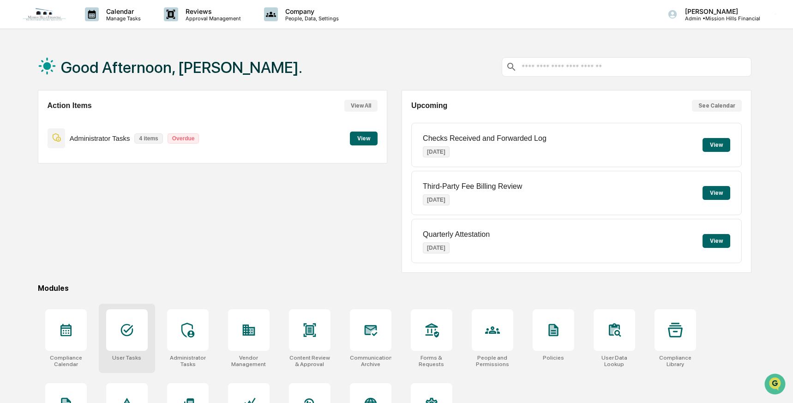
click at [125, 328] on icon at bounding box center [127, 330] width 15 height 15
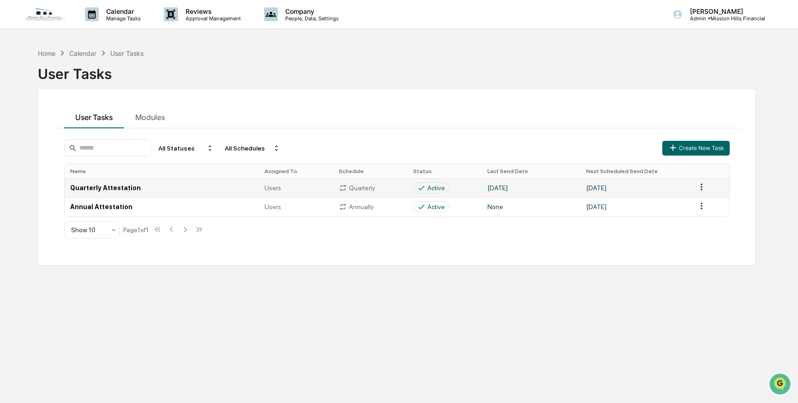
click at [691, 187] on html "Calendar Manage Tasks Reviews Approval Management Company People, Data, Setting…" at bounding box center [399, 201] width 798 height 403
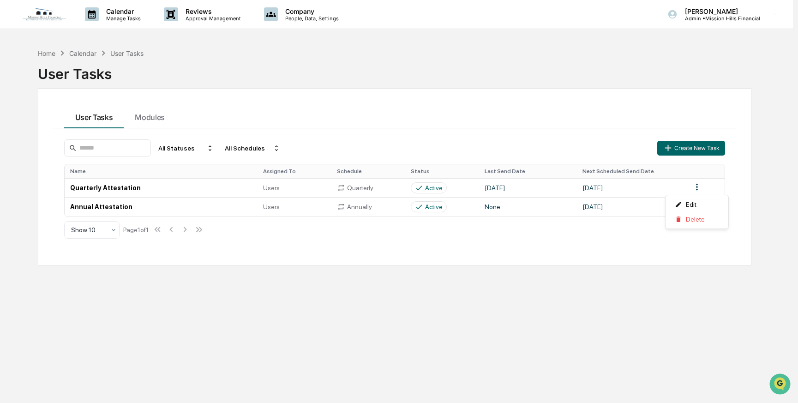
click at [659, 184] on html "Calendar Manage Tasks Reviews Approval Management Company People, Data, Setting…" at bounding box center [399, 201] width 798 height 403
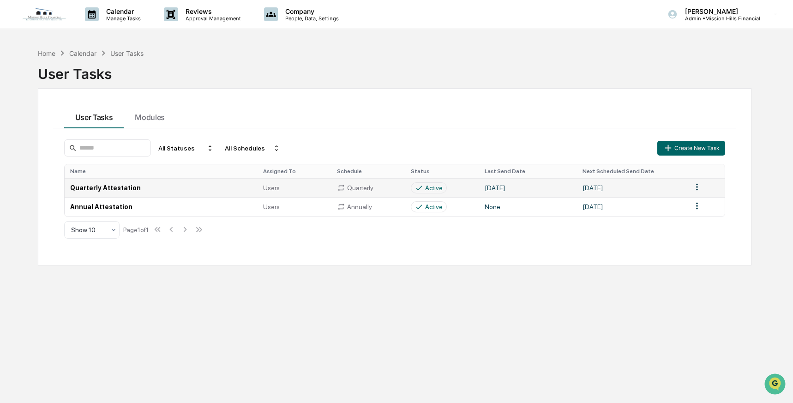
click at [124, 189] on td "Quarterly Attestation" at bounding box center [161, 187] width 193 height 19
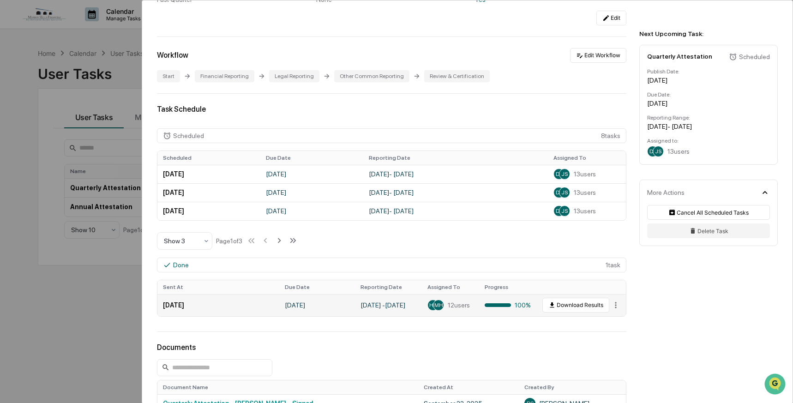
scroll to position [152, 0]
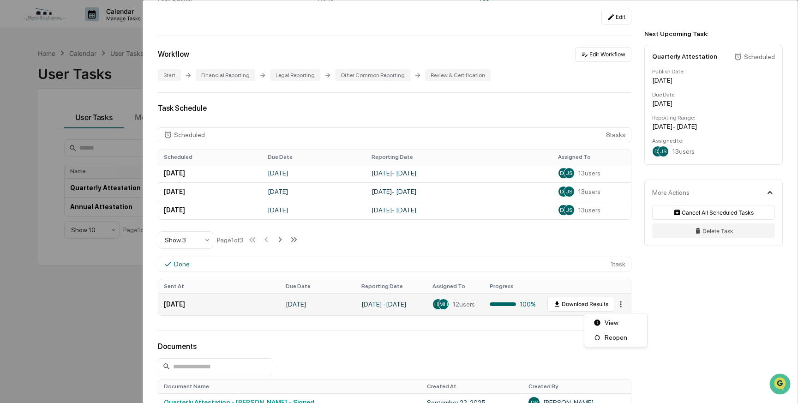
click at [612, 307] on html "Calendar Manage Tasks Reviews Approval Management Company People, Data, Setting…" at bounding box center [399, 201] width 798 height 403
click at [538, 339] on html "Calendar Manage Tasks Reviews Approval Management Company People, Data, Setting…" at bounding box center [399, 201] width 798 height 403
click at [610, 306] on html "Calendar Manage Tasks Reviews Approval Management Company People, Data, Setting…" at bounding box center [399, 201] width 798 height 403
click at [609, 321] on div "View" at bounding box center [615, 322] width 59 height 15
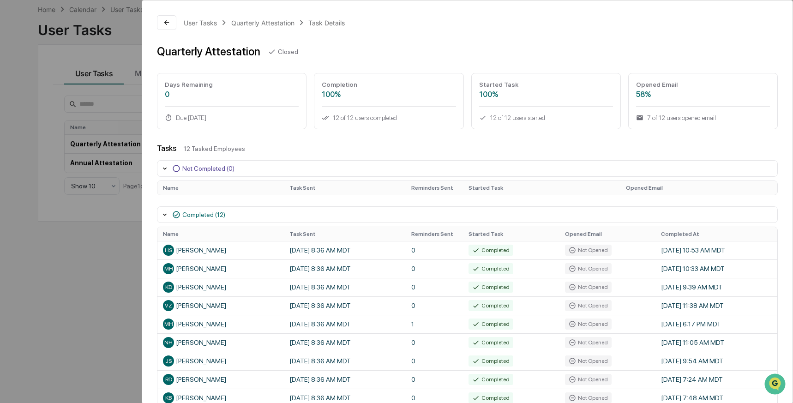
click at [74, 252] on div "User Tasks Quarterly Attestation Task Details Quarterly Attestation Closed Days…" at bounding box center [396, 201] width 793 height 403
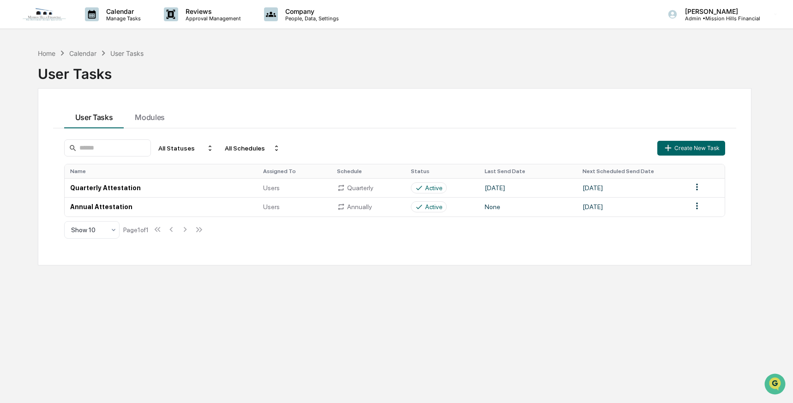
click at [395, 64] on div "User Tasks" at bounding box center [395, 70] width 714 height 24
click at [48, 53] on div "Home" at bounding box center [47, 53] width 18 height 8
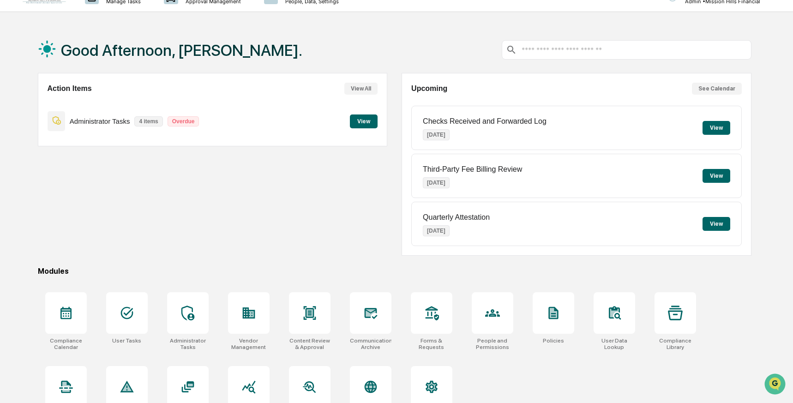
scroll to position [46, 0]
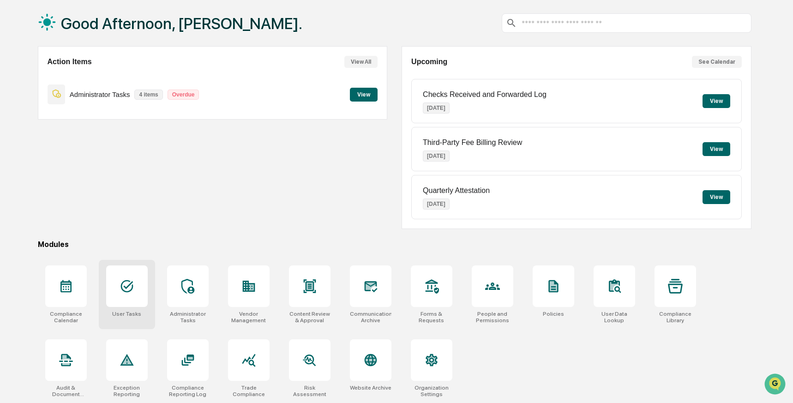
click at [133, 283] on icon at bounding box center [127, 286] width 15 height 15
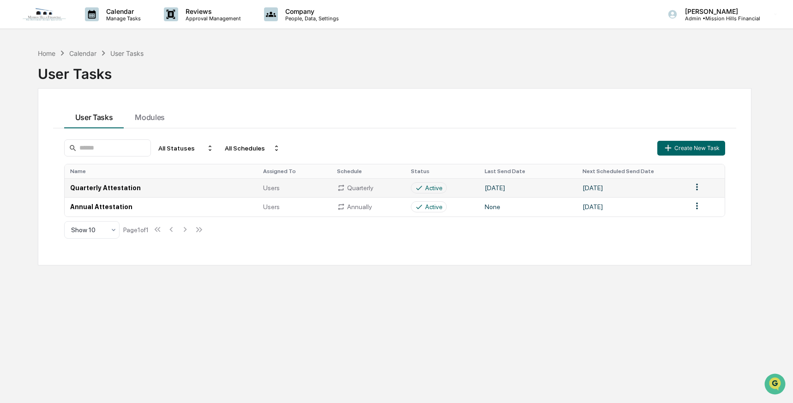
click at [129, 190] on td "Quarterly Attestation" at bounding box center [161, 187] width 193 height 19
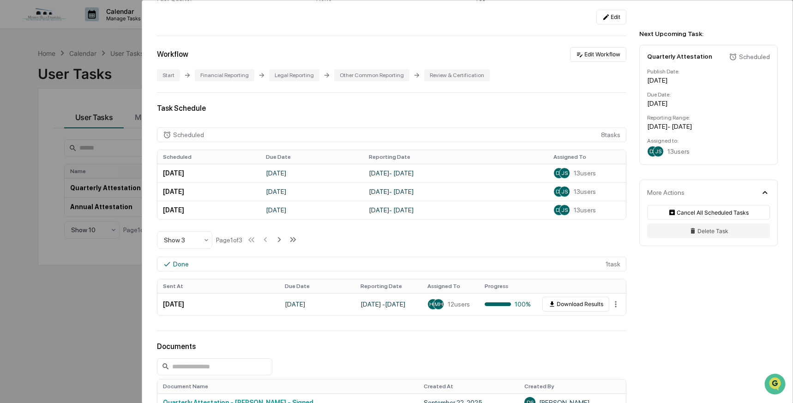
scroll to position [153, 0]
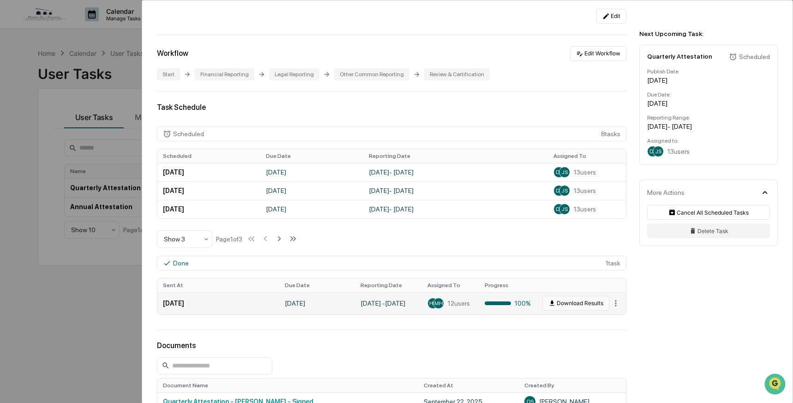
click at [573, 304] on button "Download Results" at bounding box center [575, 303] width 67 height 15
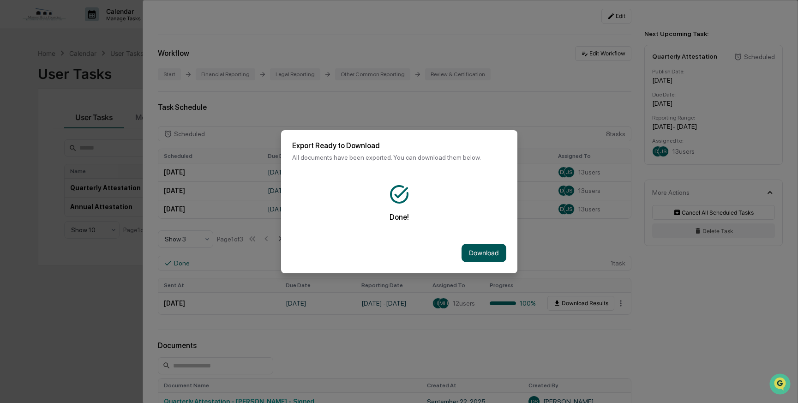
click at [468, 251] on button "Download" at bounding box center [484, 253] width 45 height 18
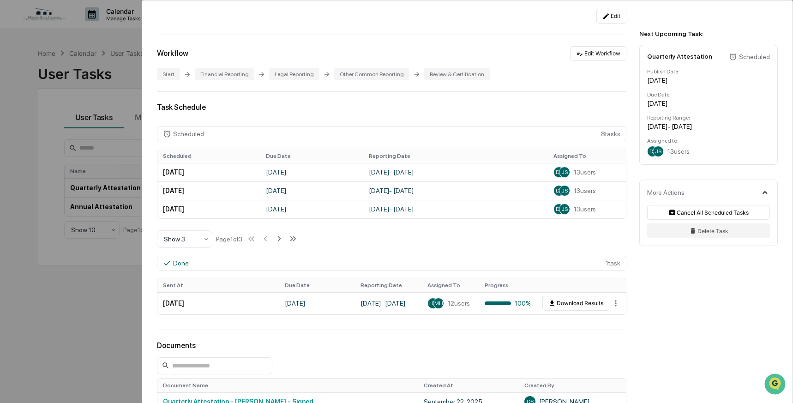
click at [119, 44] on div "User Tasks Quarterly Attestation Quarterly Attestation Active No description De…" at bounding box center [396, 201] width 793 height 403
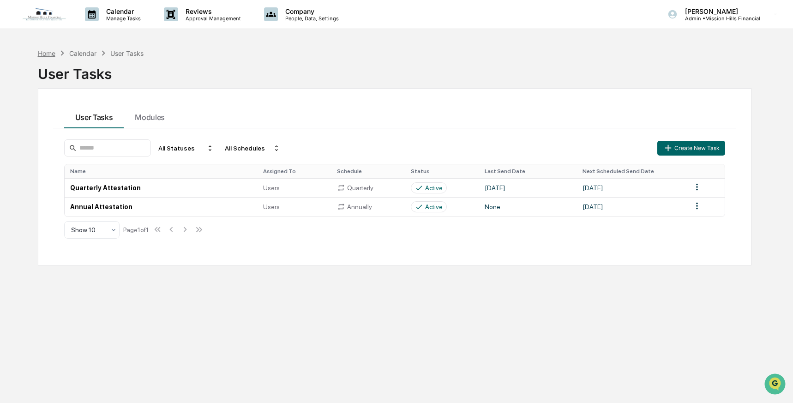
click at [48, 53] on div "Home" at bounding box center [47, 53] width 18 height 8
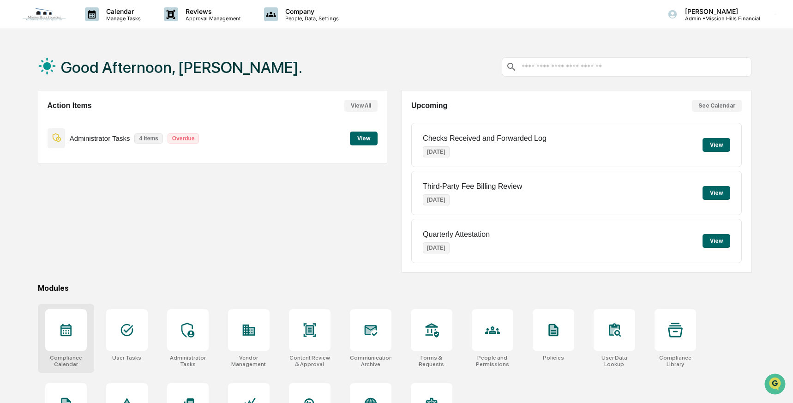
click at [66, 330] on icon at bounding box center [66, 330] width 15 height 15
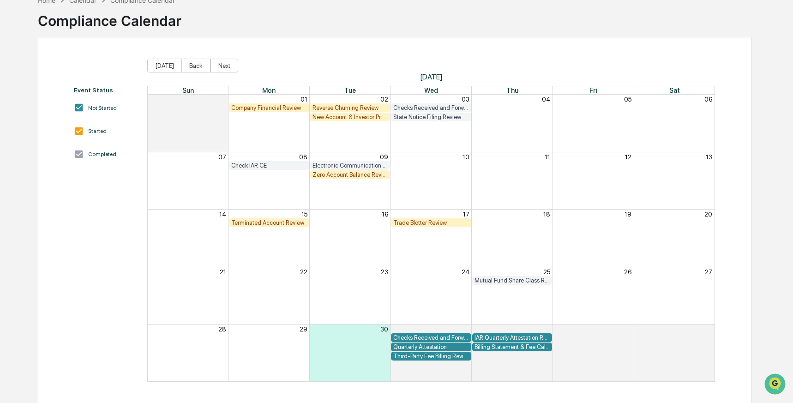
scroll to position [54, 0]
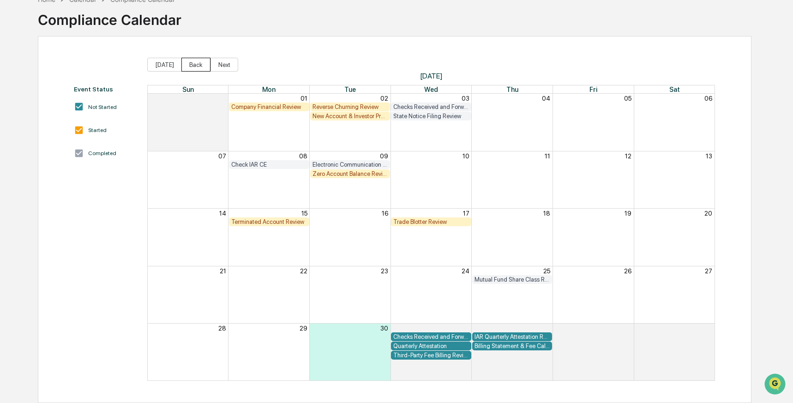
click at [183, 65] on button "Back" at bounding box center [195, 65] width 29 height 14
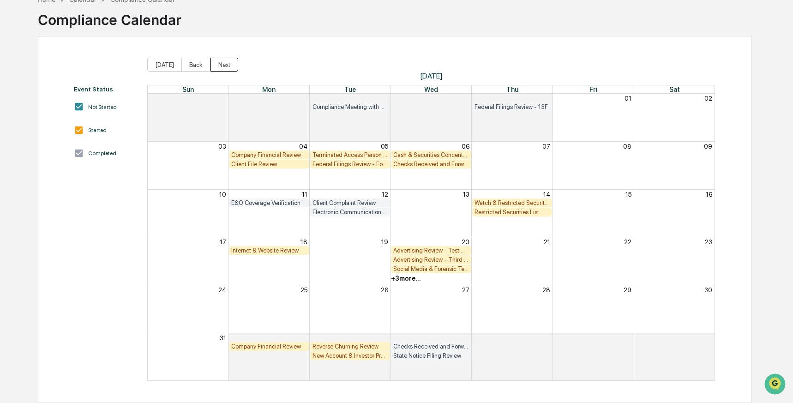
click at [216, 64] on button "Next" at bounding box center [224, 65] width 28 height 14
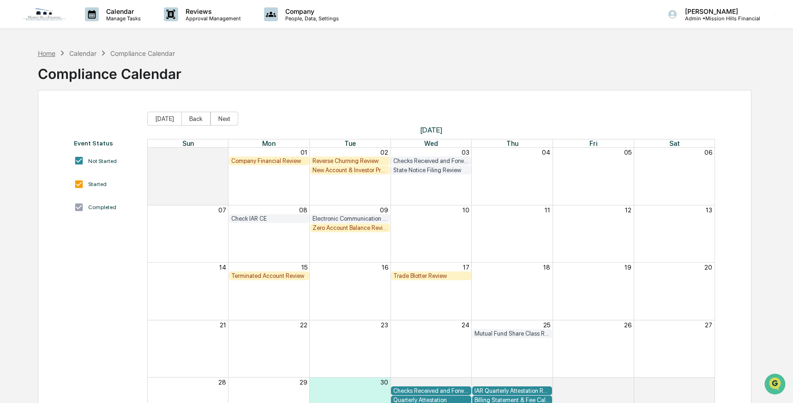
click at [50, 52] on div "Home" at bounding box center [47, 53] width 18 height 8
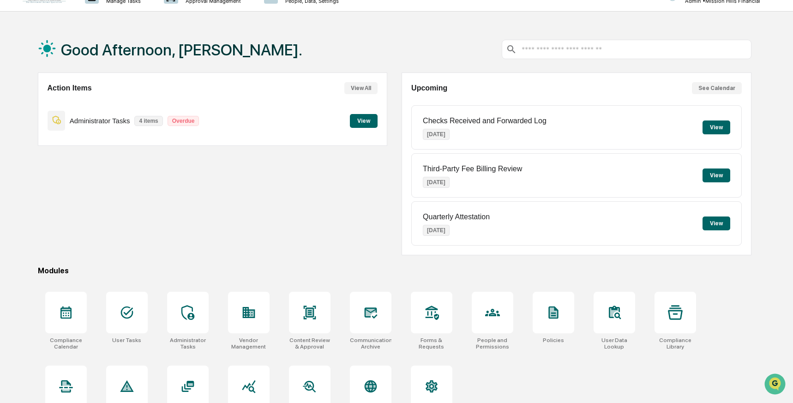
scroll to position [46, 0]
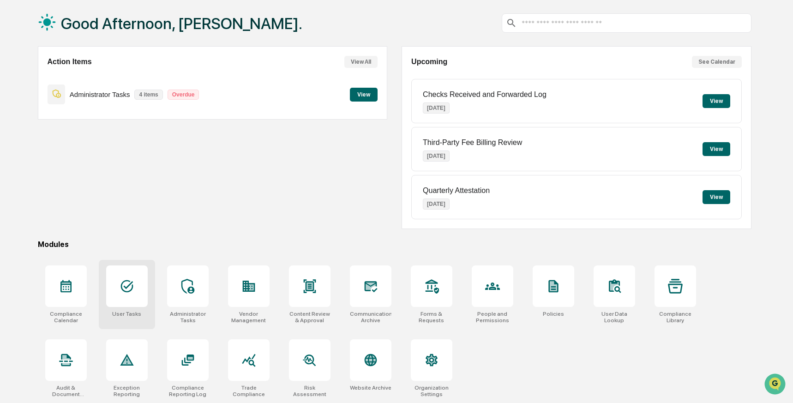
click at [122, 285] on icon at bounding box center [127, 286] width 15 height 15
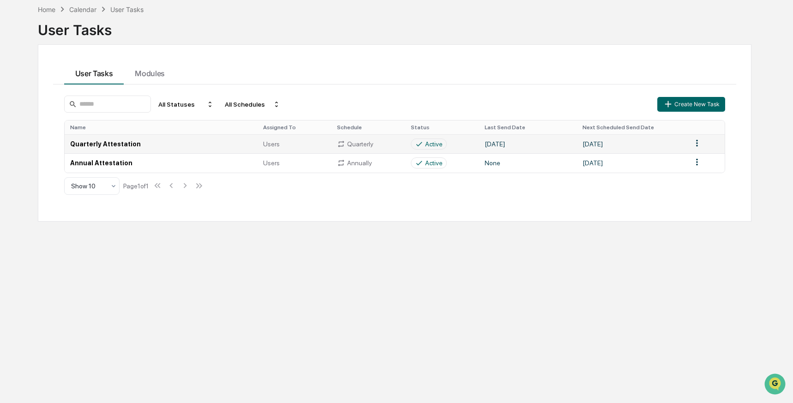
click at [106, 143] on td "Quarterly Attestation" at bounding box center [161, 143] width 193 height 19
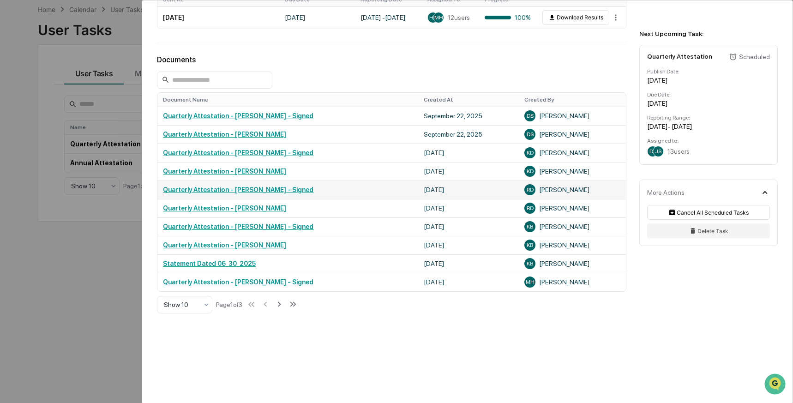
scroll to position [444, 0]
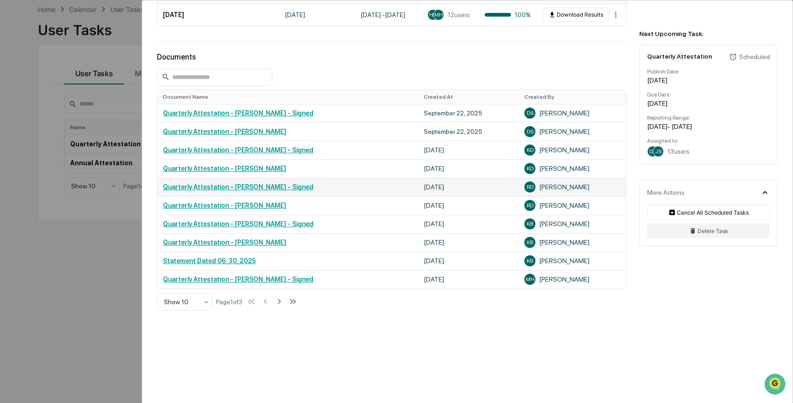
click at [216, 187] on link "Quarterly Attestation - Ricardo Dumas - Signed" at bounding box center [238, 186] width 150 height 7
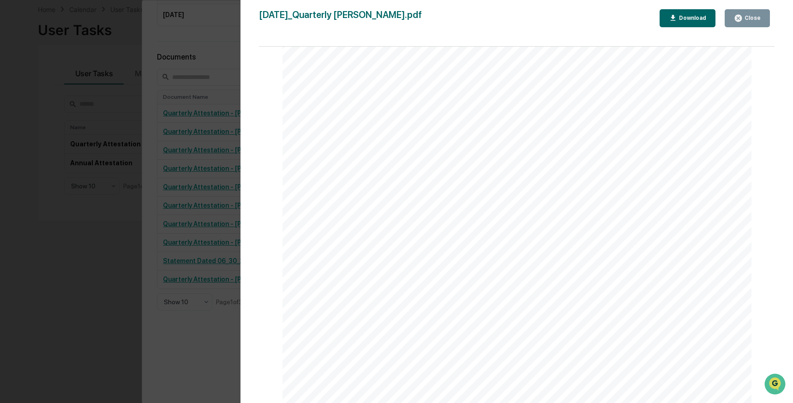
scroll to position [7151, 0]
click at [748, 17] on div "Close" at bounding box center [752, 18] width 18 height 6
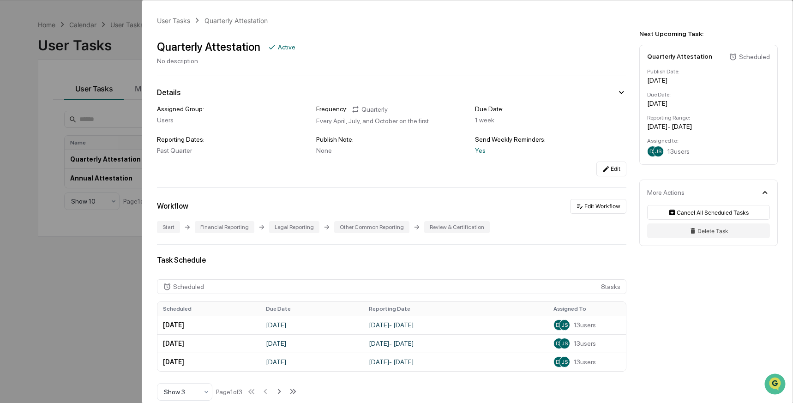
scroll to position [0, 0]
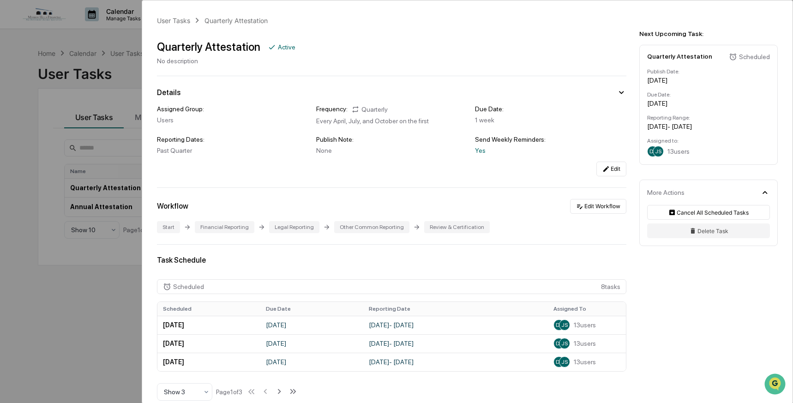
click at [79, 30] on div "User Tasks Quarterly Attestation Quarterly Attestation Active No description De…" at bounding box center [396, 201] width 793 height 403
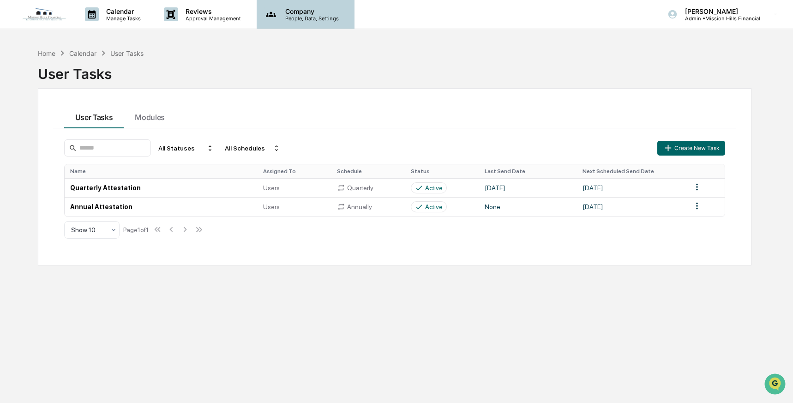
click at [291, 13] on p "Company" at bounding box center [311, 11] width 66 height 8
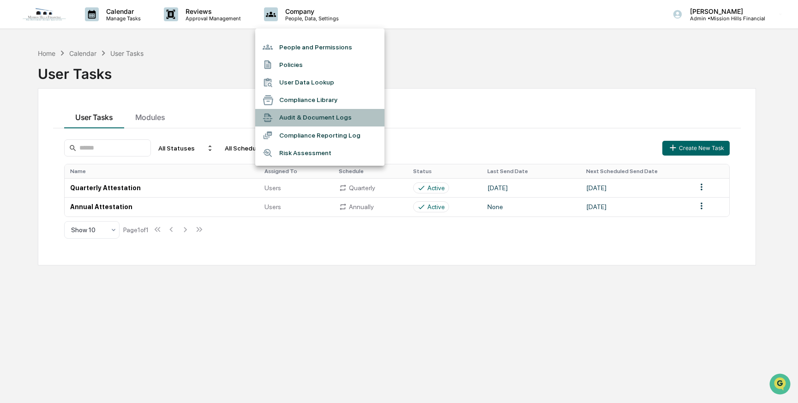
click at [295, 115] on li "Audit & Document Logs" at bounding box center [319, 118] width 129 height 18
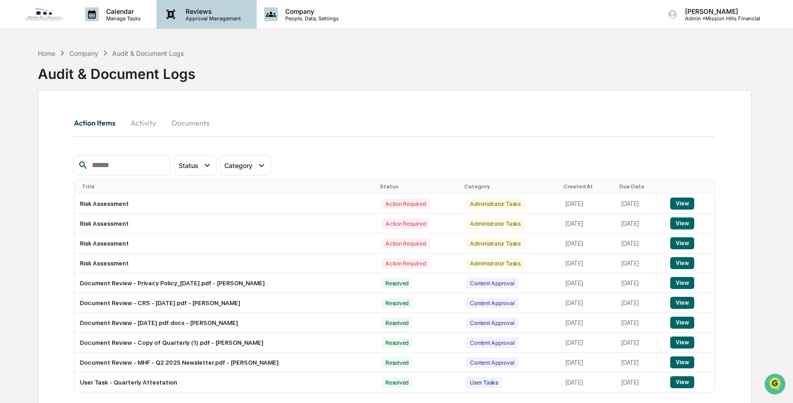
click at [192, 16] on p "Approval Management" at bounding box center [211, 18] width 67 height 6
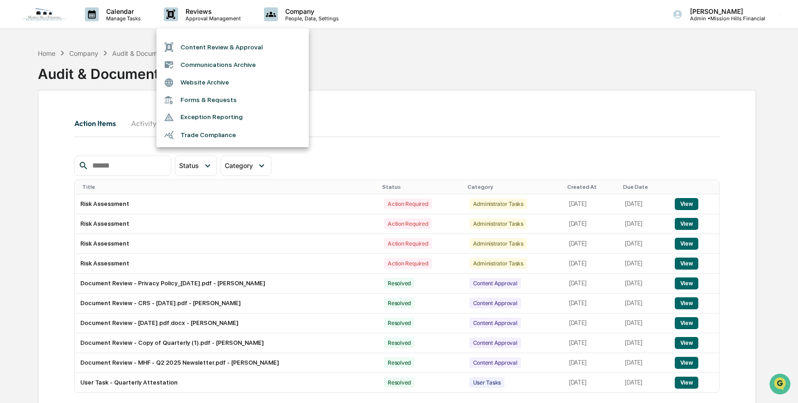
click at [186, 100] on li "Forms & Requests" at bounding box center [232, 99] width 152 height 17
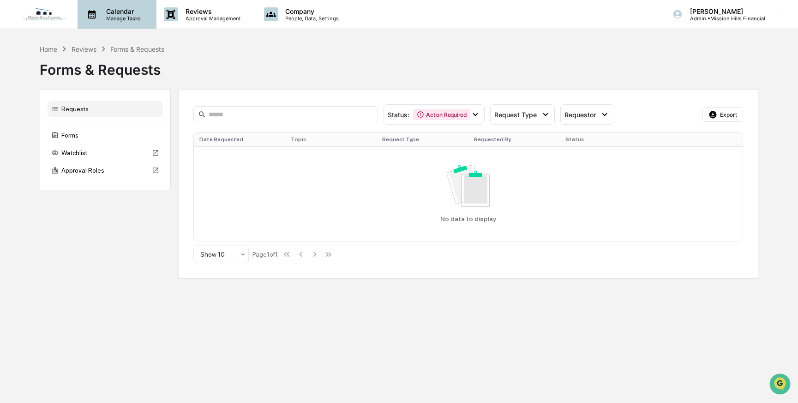
click at [126, 13] on p "Calendar" at bounding box center [122, 11] width 47 height 8
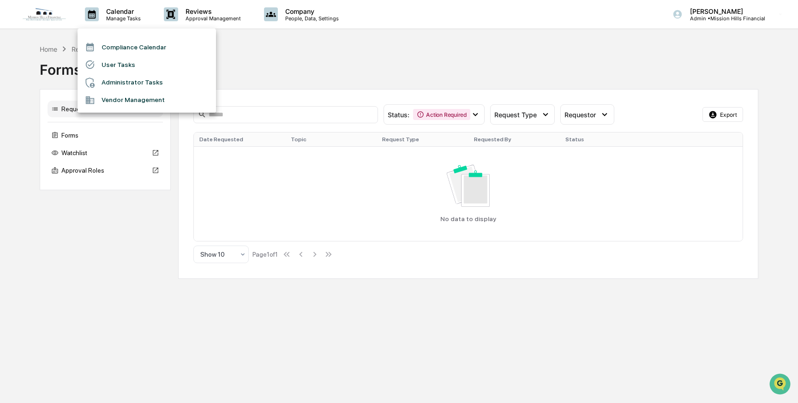
click at [199, 14] on div at bounding box center [399, 201] width 798 height 403
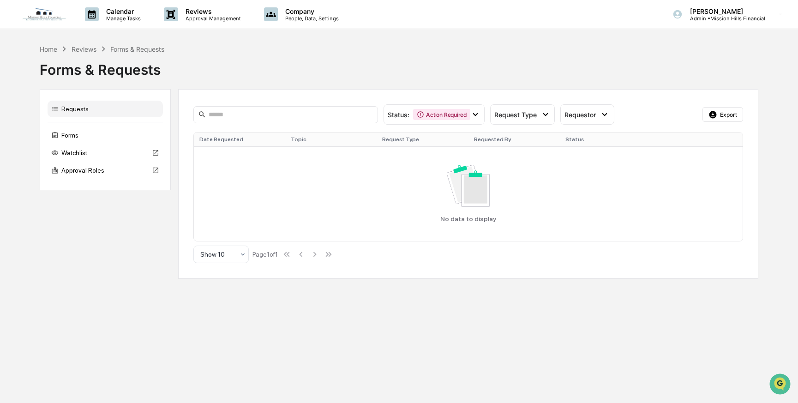
click at [195, 12] on p "Reviews" at bounding box center [211, 11] width 67 height 8
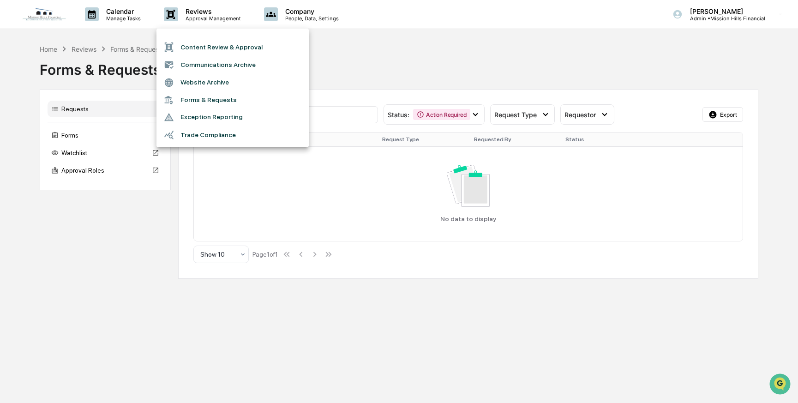
click at [201, 46] on li "Content Review & Approval" at bounding box center [232, 47] width 152 height 18
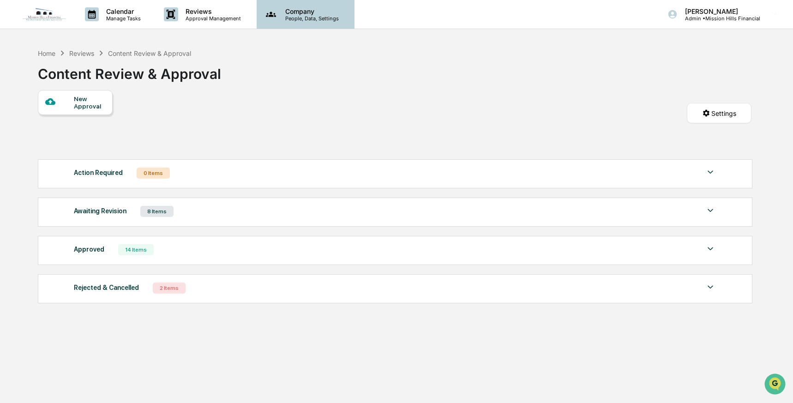
click at [287, 16] on p "People, Data, Settings" at bounding box center [311, 18] width 66 height 6
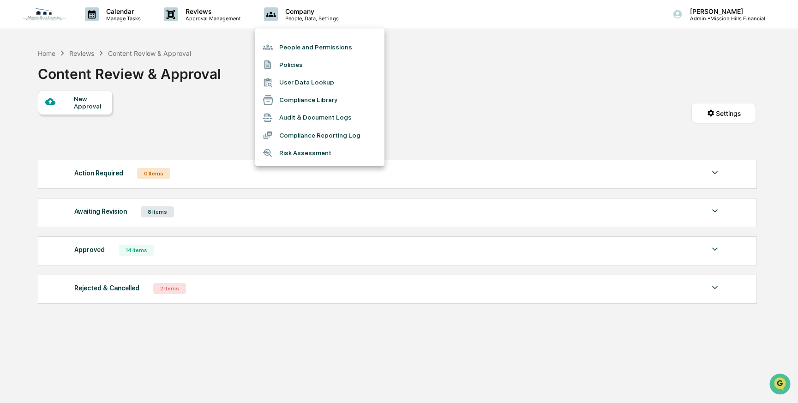
click at [424, 84] on div at bounding box center [399, 201] width 798 height 403
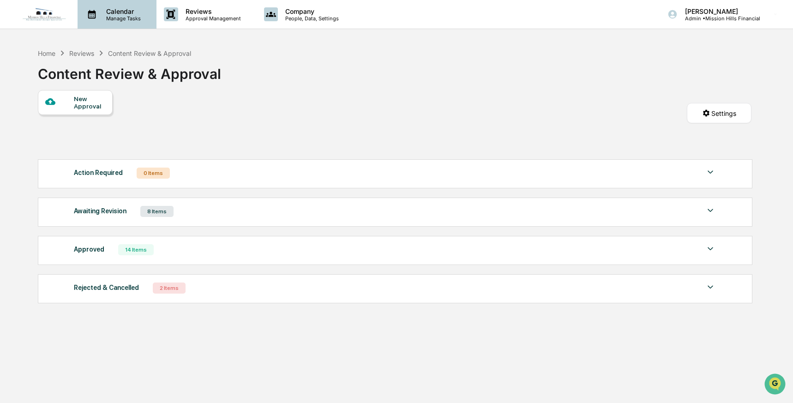
click at [128, 13] on p "Calendar" at bounding box center [122, 11] width 47 height 8
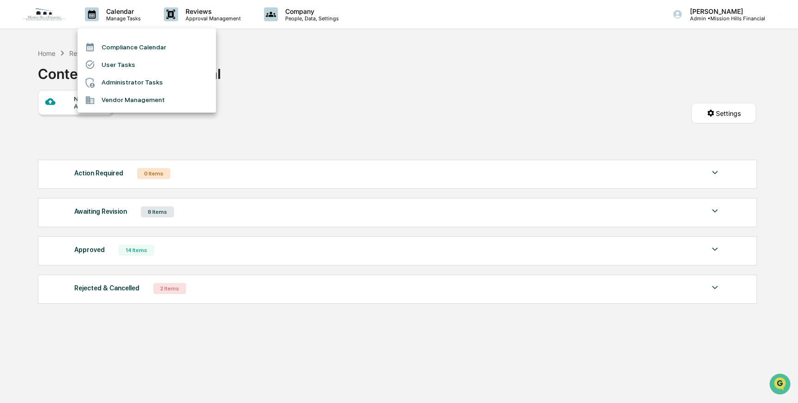
click at [195, 12] on div at bounding box center [399, 201] width 798 height 403
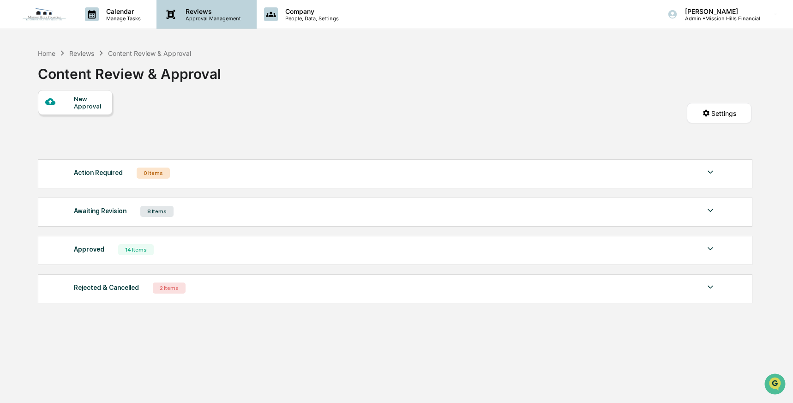
click at [191, 12] on p "Reviews" at bounding box center [211, 11] width 67 height 8
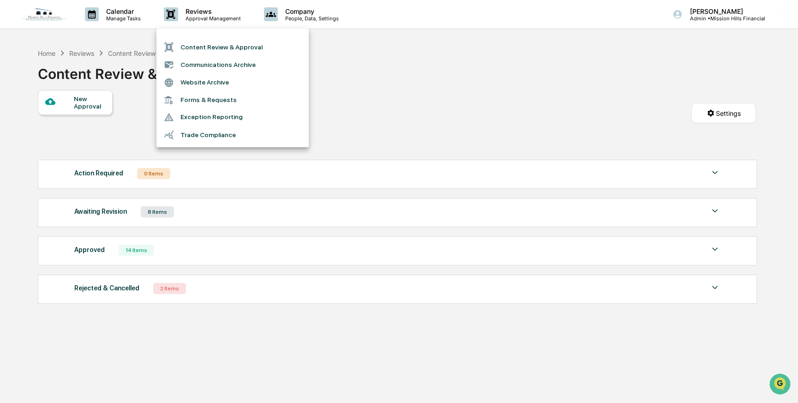
click at [97, 34] on div at bounding box center [399, 201] width 798 height 403
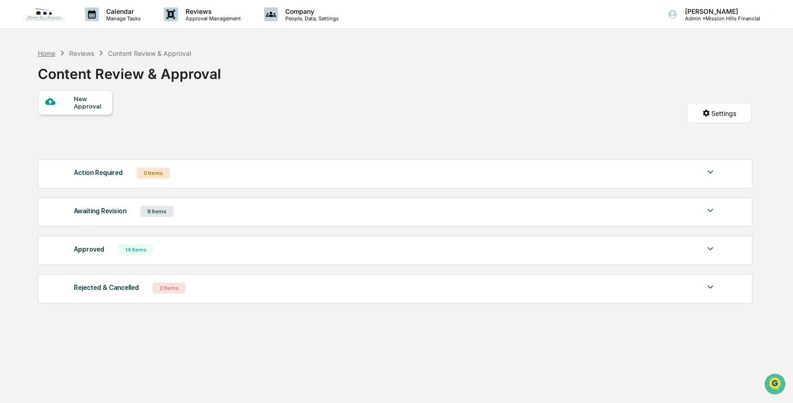
click at [43, 53] on div "Home" at bounding box center [47, 53] width 18 height 8
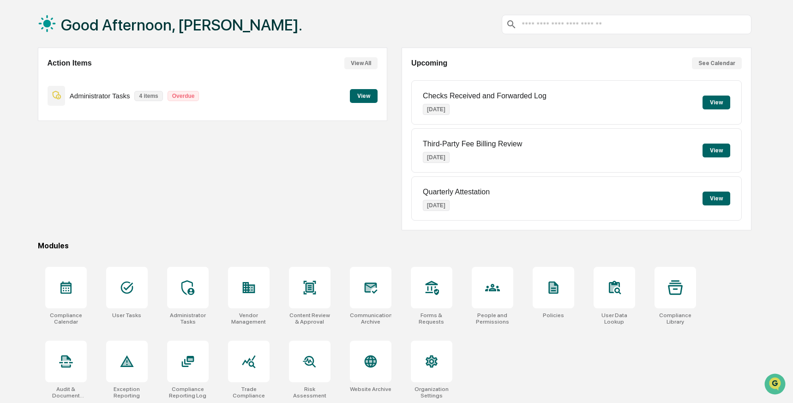
scroll to position [46, 0]
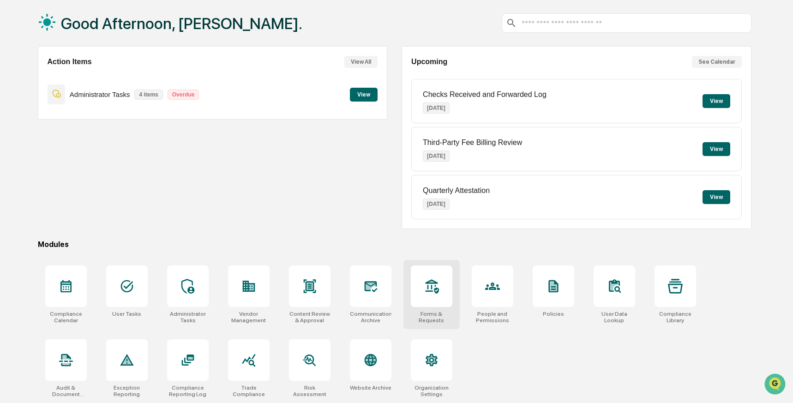
click at [427, 285] on icon at bounding box center [431, 286] width 13 height 14
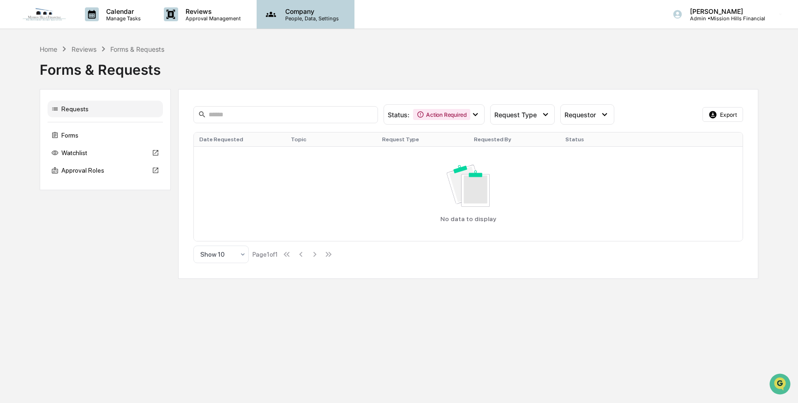
click at [300, 12] on p "Company" at bounding box center [311, 11] width 66 height 8
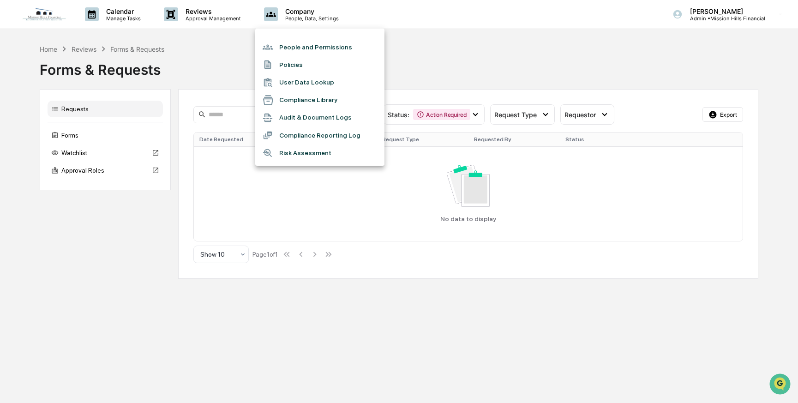
click at [296, 118] on li "Audit & Document Logs" at bounding box center [319, 118] width 129 height 18
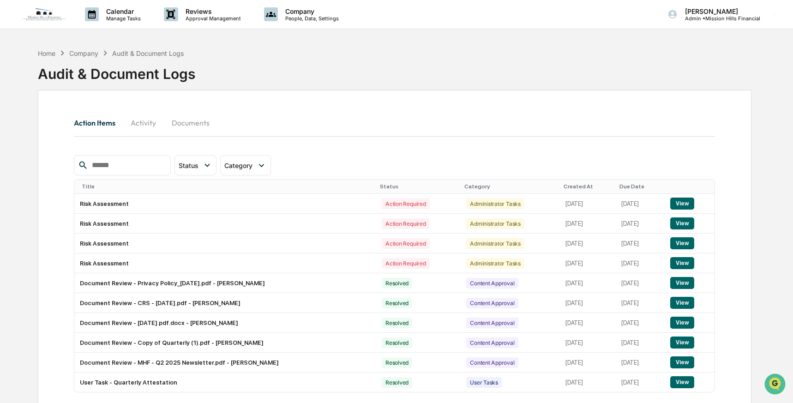
click at [76, 53] on div "Company" at bounding box center [83, 53] width 29 height 8
click at [51, 53] on div "Home" at bounding box center [47, 53] width 18 height 8
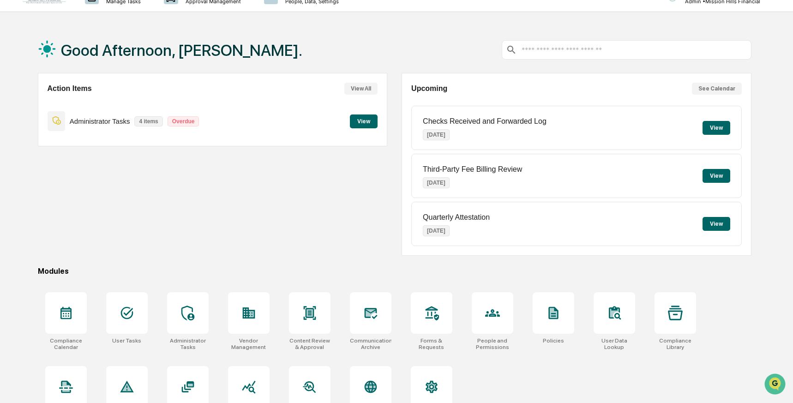
scroll to position [46, 0]
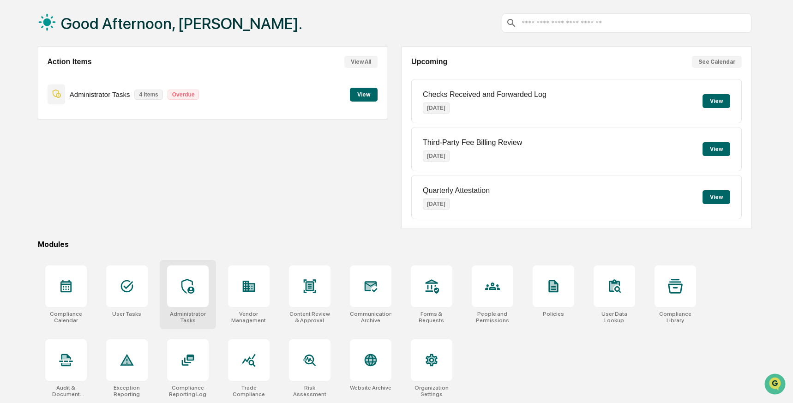
click at [186, 289] on icon at bounding box center [187, 286] width 15 height 15
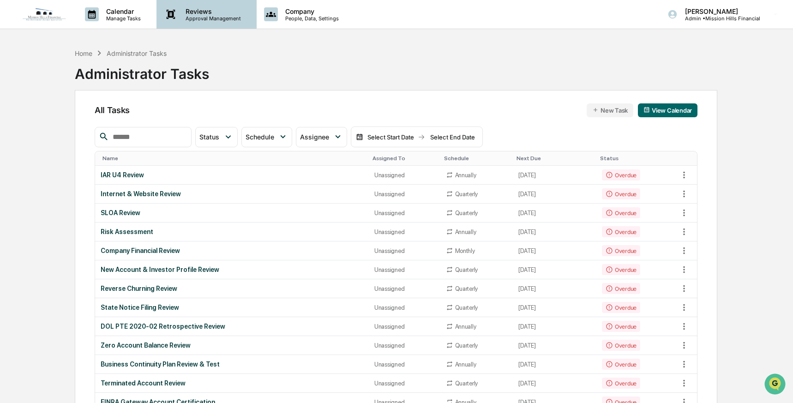
click at [202, 13] on p "Reviews" at bounding box center [211, 11] width 67 height 8
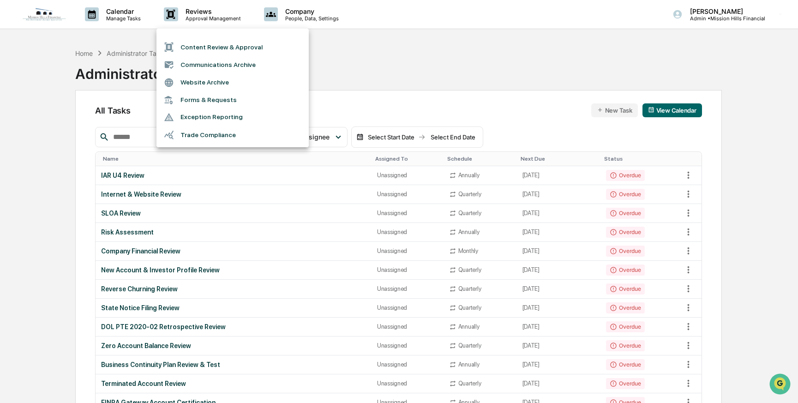
click at [192, 95] on li "Forms & Requests" at bounding box center [232, 99] width 152 height 17
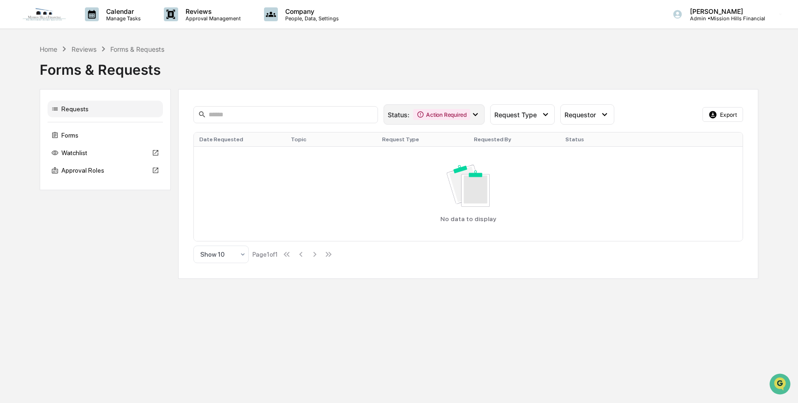
click at [475, 114] on icon at bounding box center [475, 114] width 10 height 10
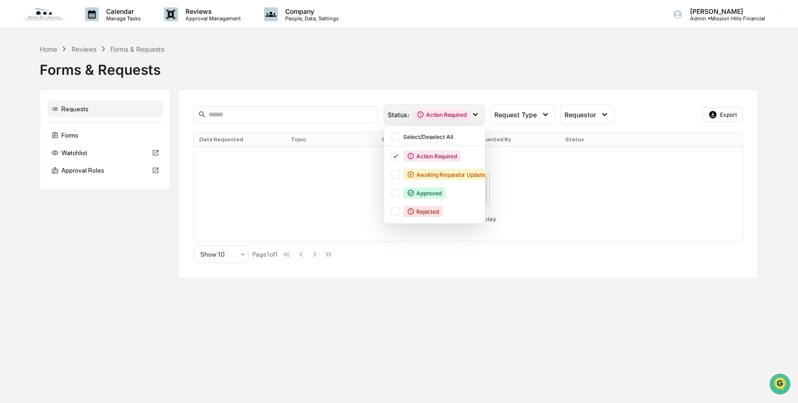
click at [475, 114] on icon at bounding box center [475, 114] width 10 height 10
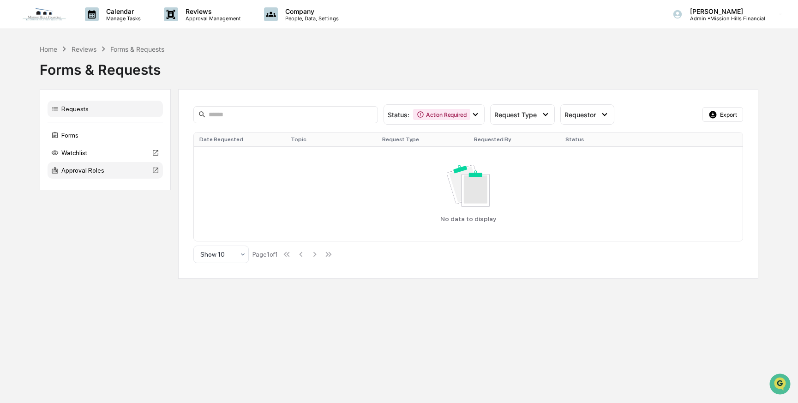
click at [72, 169] on div "Approval Roles" at bounding box center [105, 170] width 115 height 17
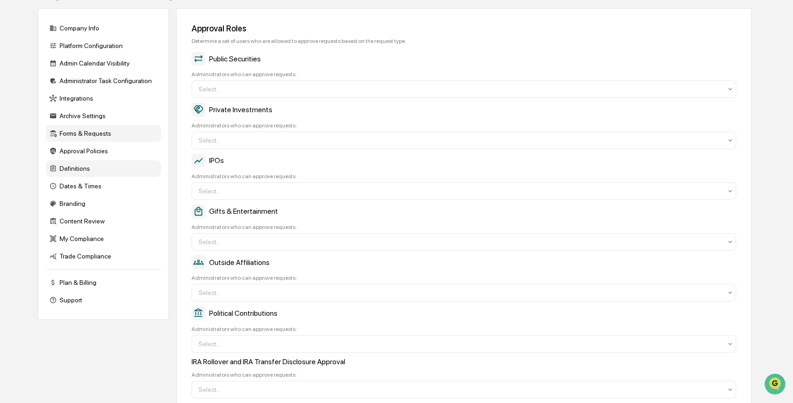
scroll to position [82, 0]
click at [79, 154] on div "Approval Policies" at bounding box center [103, 150] width 115 height 17
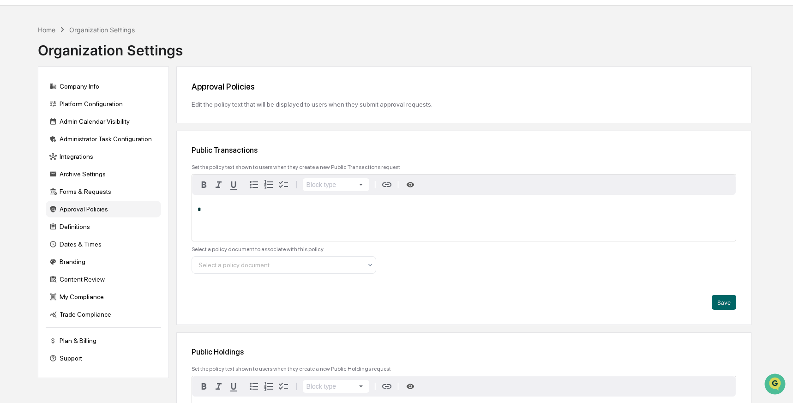
scroll to position [0, 0]
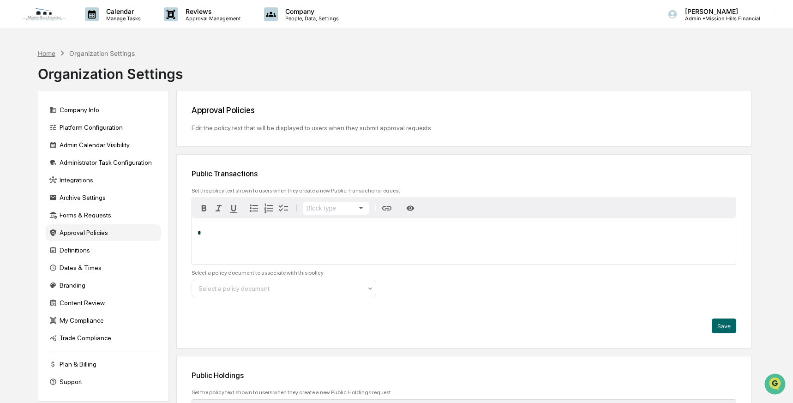
click at [49, 54] on div "Home" at bounding box center [47, 53] width 18 height 8
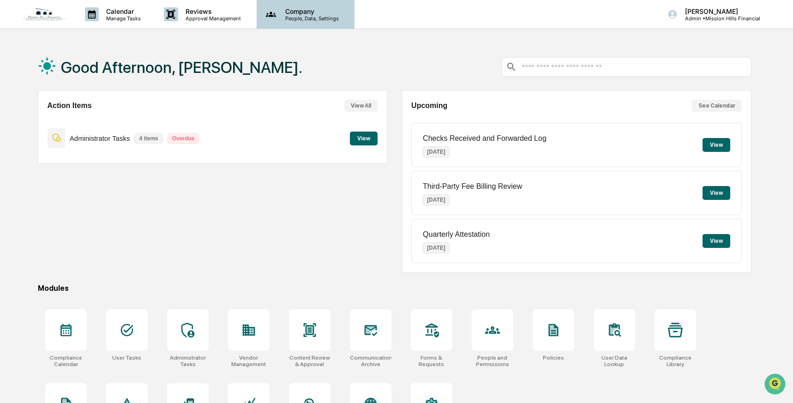
click at [288, 10] on p "Company" at bounding box center [311, 11] width 66 height 8
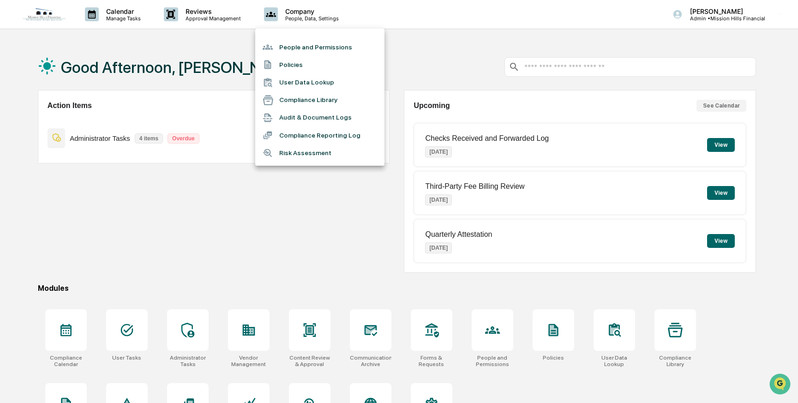
click at [286, 114] on li "Audit & Document Logs" at bounding box center [319, 118] width 129 height 18
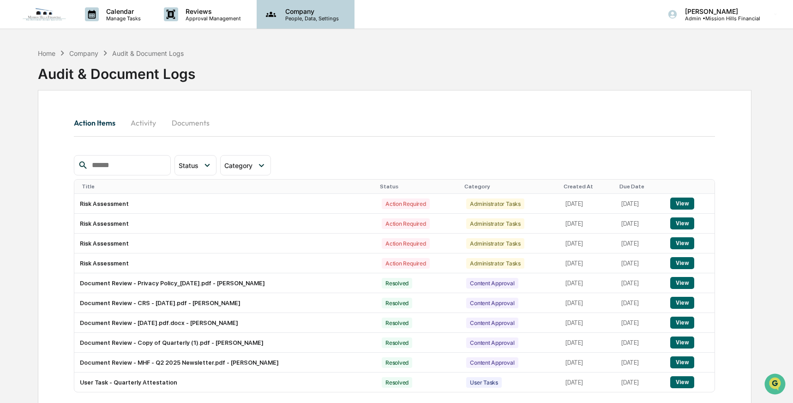
click at [285, 16] on p "People, Data, Settings" at bounding box center [311, 18] width 66 height 6
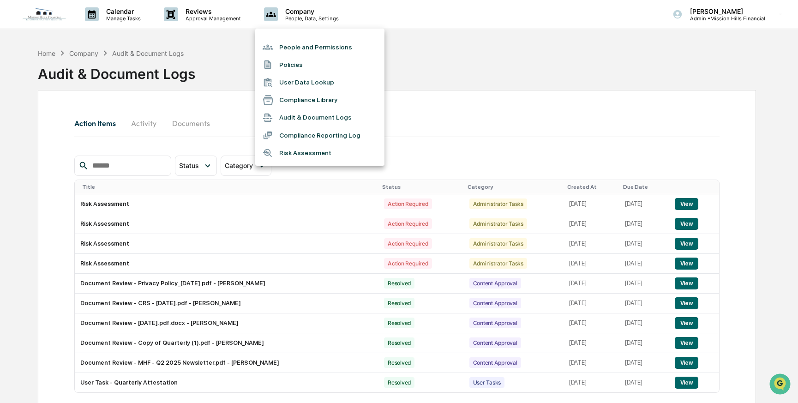
click at [289, 46] on li "People and Permissions" at bounding box center [319, 47] width 129 height 18
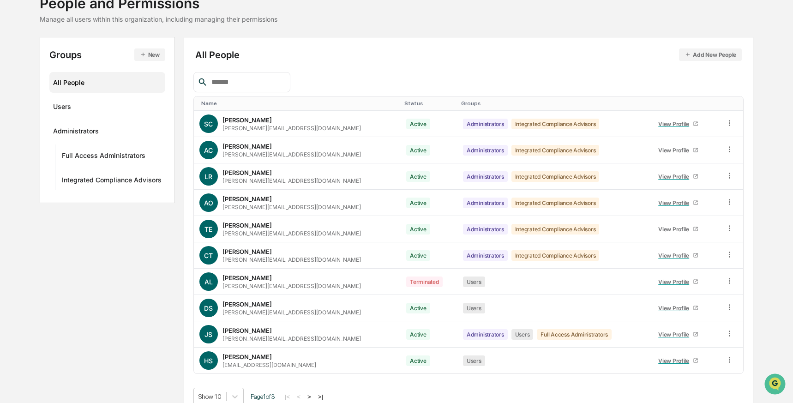
scroll to position [79, 0]
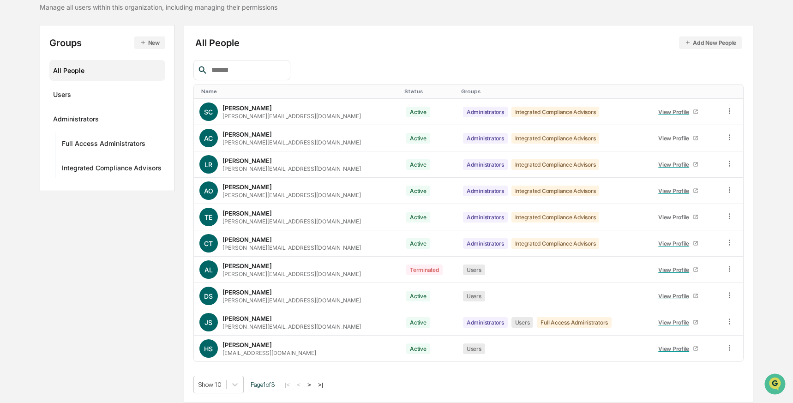
click at [314, 383] on button ">" at bounding box center [309, 385] width 9 height 8
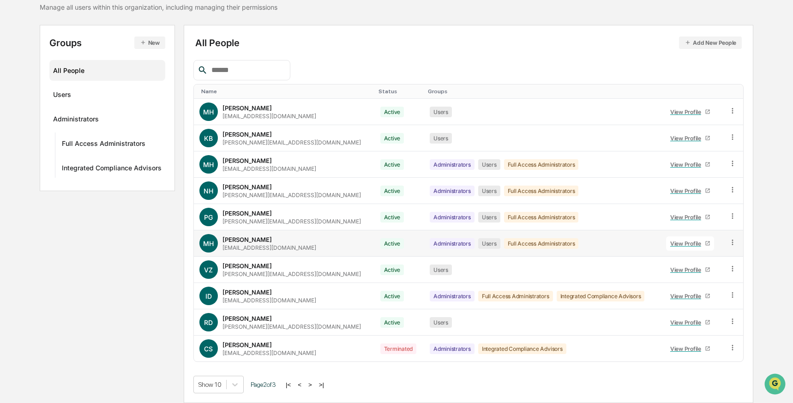
click at [237, 241] on div "[PERSON_NAME]" at bounding box center [246, 239] width 49 height 7
click at [677, 243] on div "View Profile" at bounding box center [687, 243] width 35 height 7
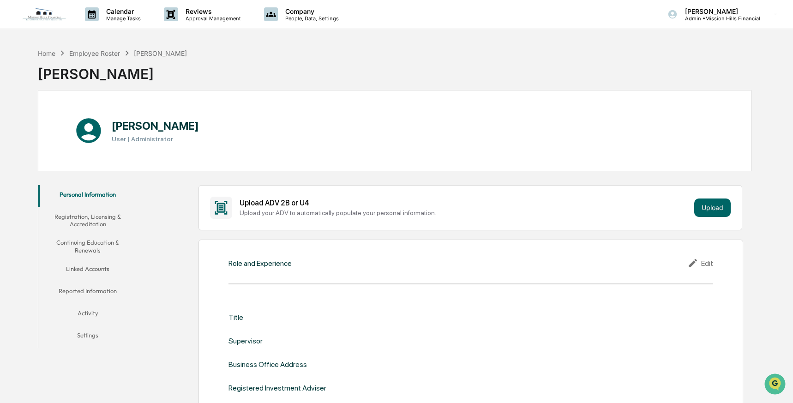
click at [90, 222] on button "Registration, Licensing & Accreditation" at bounding box center [87, 220] width 99 height 26
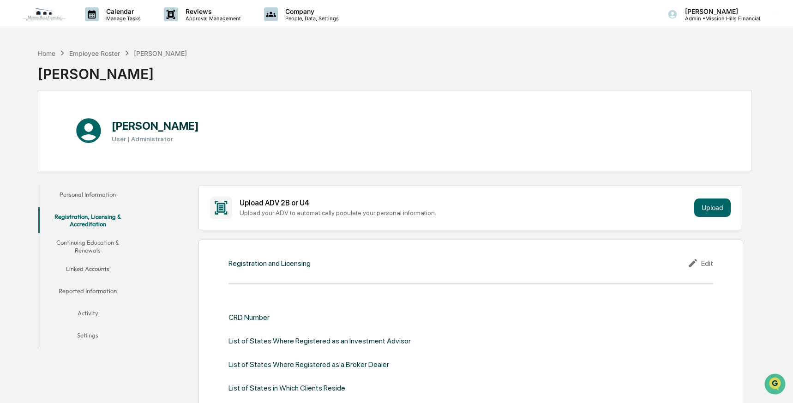
click at [85, 241] on button "Continuing Education & Renewals" at bounding box center [87, 246] width 99 height 26
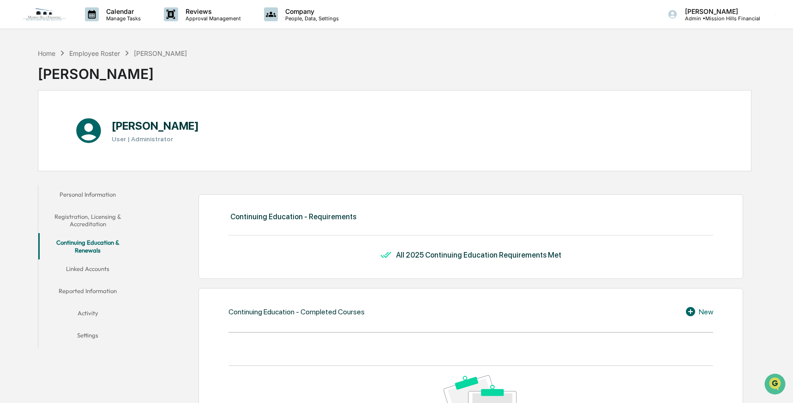
click at [84, 311] on button "Activity" at bounding box center [87, 315] width 99 height 22
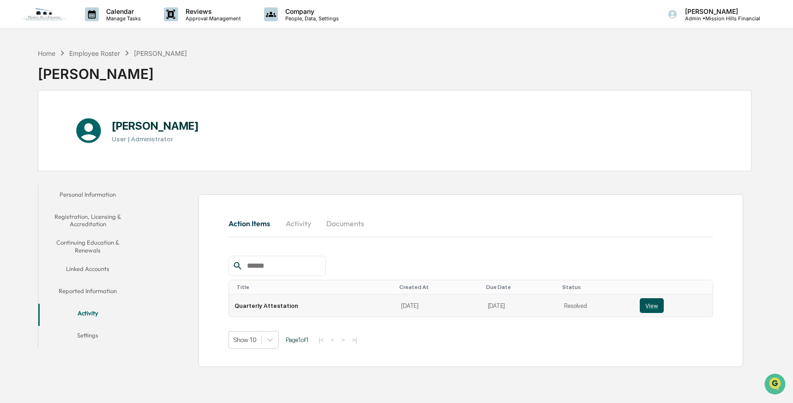
click at [651, 305] on button "View" at bounding box center [652, 305] width 24 height 15
